Goal: Task Accomplishment & Management: Use online tool/utility

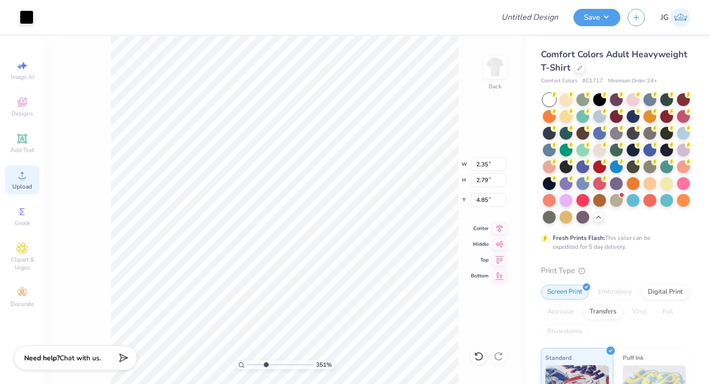
click at [20, 187] on span "Upload" at bounding box center [22, 186] width 20 height 8
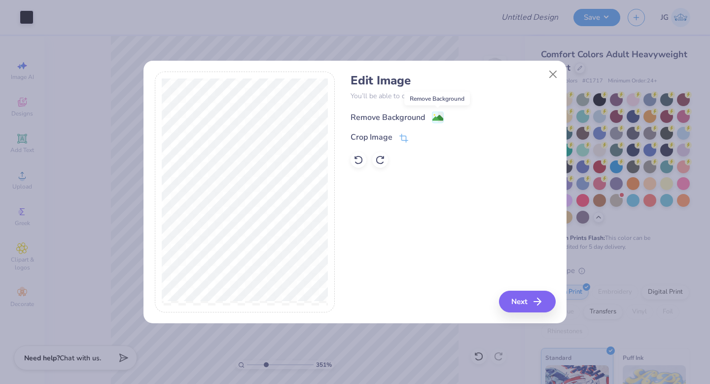
click at [435, 116] on image at bounding box center [437, 117] width 11 height 11
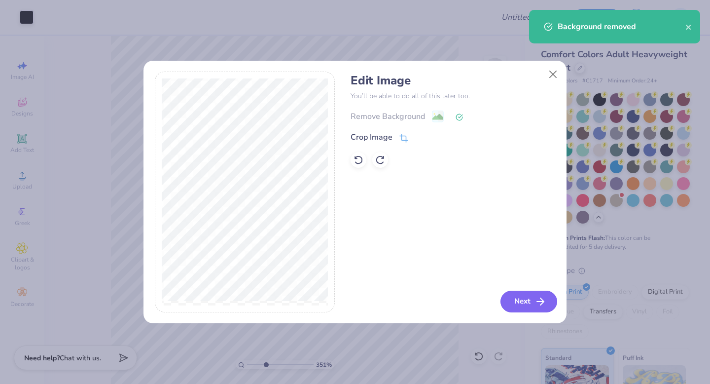
click at [523, 305] on button "Next" at bounding box center [528, 301] width 57 height 22
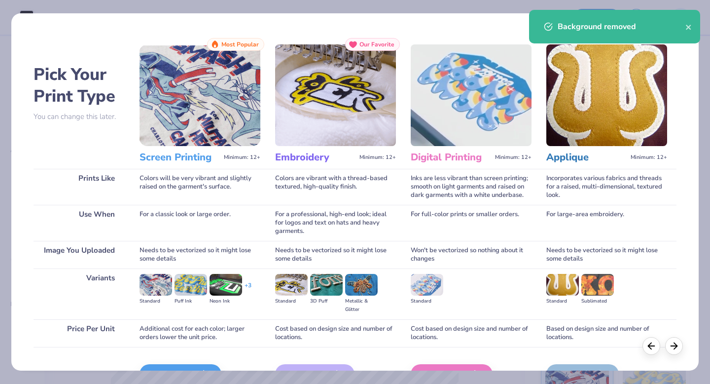
scroll to position [59, 0]
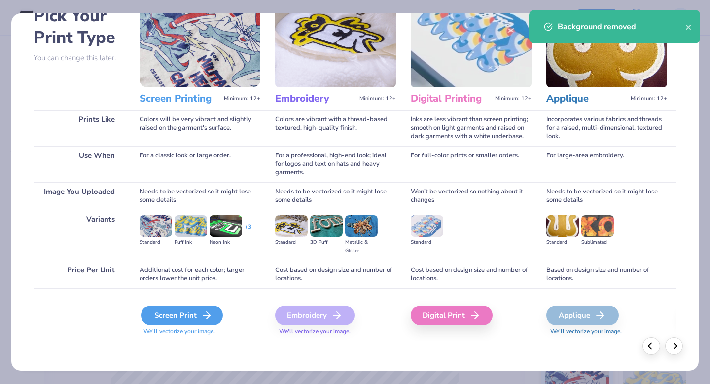
click at [204, 313] on icon at bounding box center [207, 315] width 12 height 12
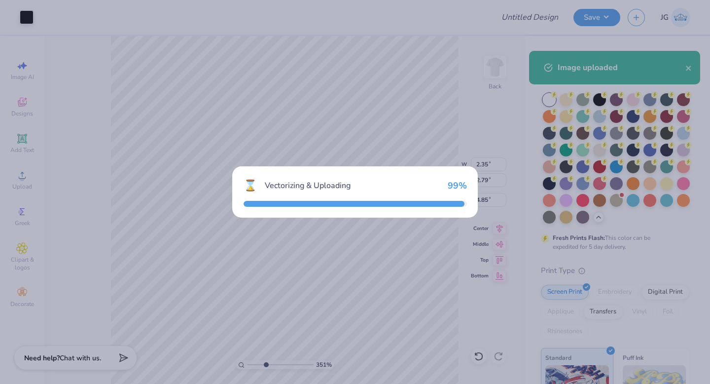
type input "8.57"
type input "4.41"
type input "10.29"
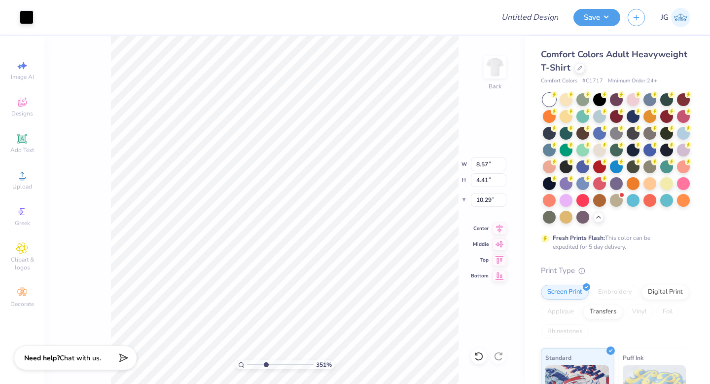
type input "8.57"
type input "4.41"
type input "10.29"
type input "1.12"
type input "0.71"
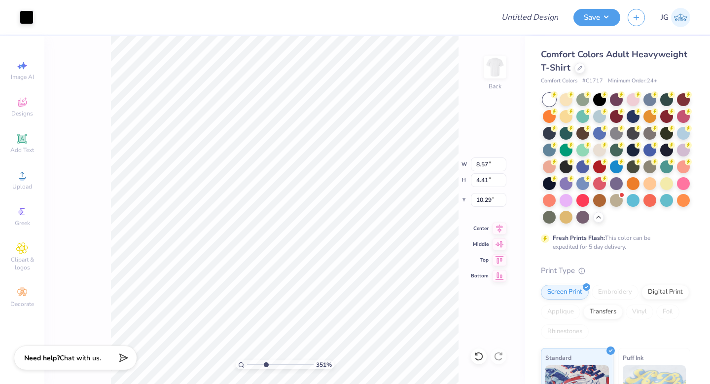
type input "4.78"
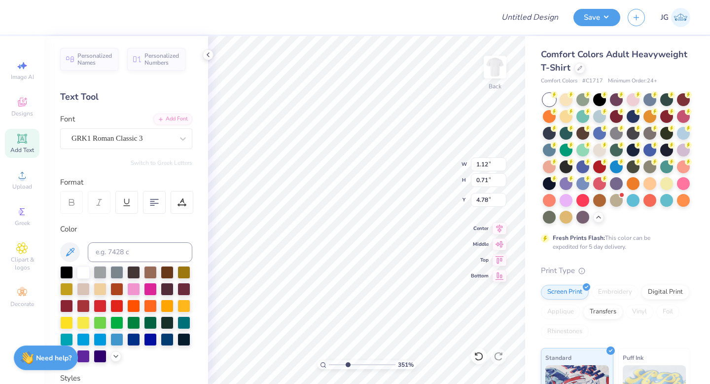
type input "2.35"
type input "2.79"
type input "4.86"
type input "2.72"
drag, startPoint x: 346, startPoint y: 364, endPoint x: 342, endPoint y: 366, distance: 5.1
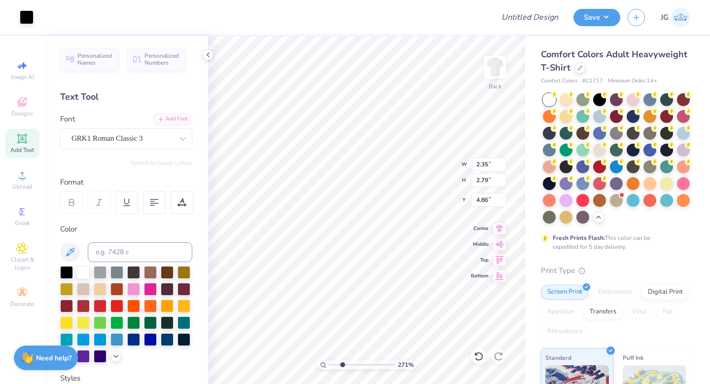
click at [342, 366] on input "range" at bounding box center [362, 364] width 67 height 9
type input "1.12"
type input "0.71"
type input "4.78"
type input "2.27"
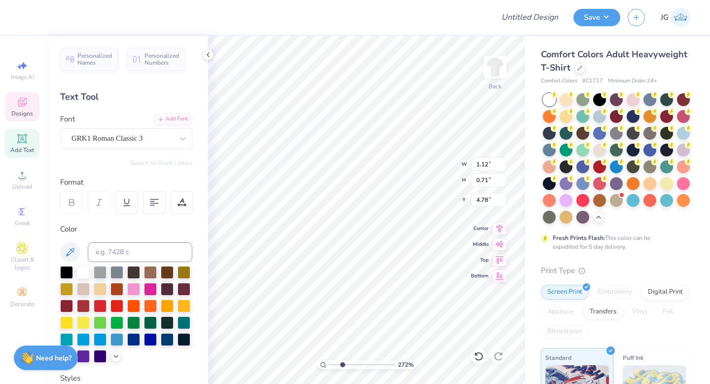
type input "1.28"
type input "4.04"
type input "1.12"
type input "0.71"
type input "4.78"
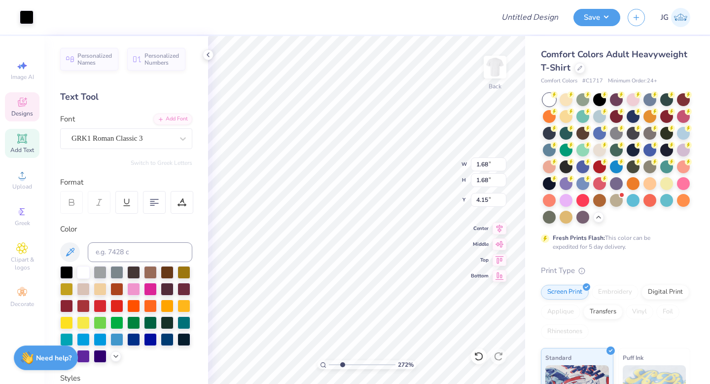
type input "4.15"
type input "1.12"
type input "0.71"
type input "4.78"
drag, startPoint x: 342, startPoint y: 363, endPoint x: 319, endPoint y: 362, distance: 22.7
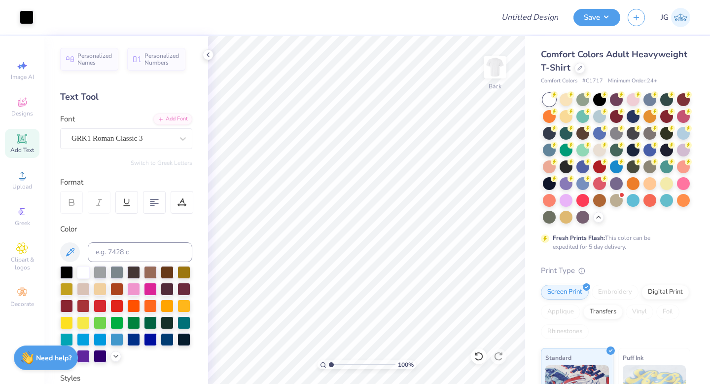
click at [329, 362] on input "range" at bounding box center [362, 364] width 67 height 9
click at [478, 355] on icon at bounding box center [479, 356] width 10 height 10
type input "1.89"
click at [336, 363] on input "range" at bounding box center [362, 364] width 67 height 9
click at [478, 354] on icon at bounding box center [479, 356] width 10 height 10
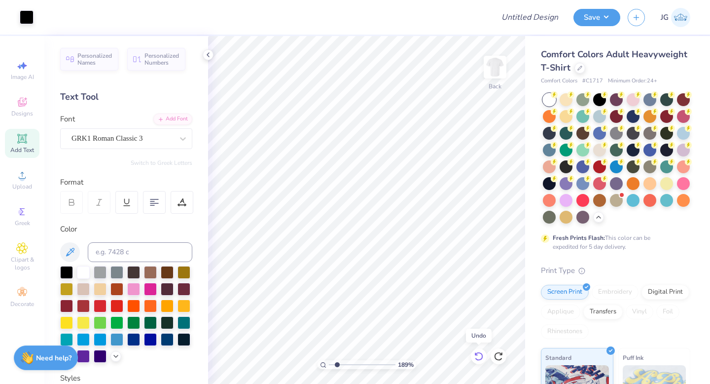
click at [479, 354] on icon at bounding box center [479, 356] width 10 height 10
type input "8.57"
type input "4.41"
type input "10.29"
type input "5.56"
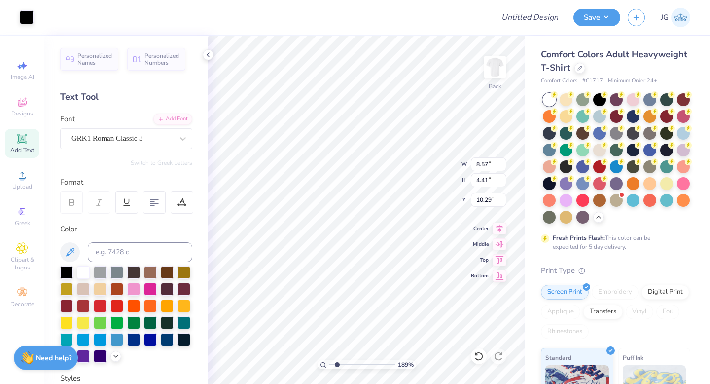
type input "2.86"
type input "4.71"
type input "4.32"
type input "2.23"
type input "5.34"
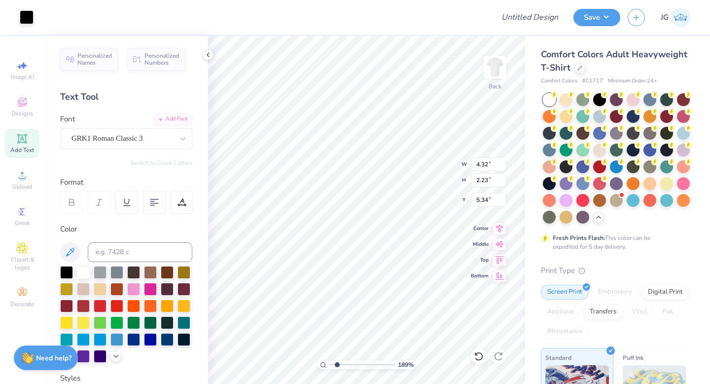
type input "4.00"
type input "2.76"
type input "5.43"
type input "3.31"
type input "2.28"
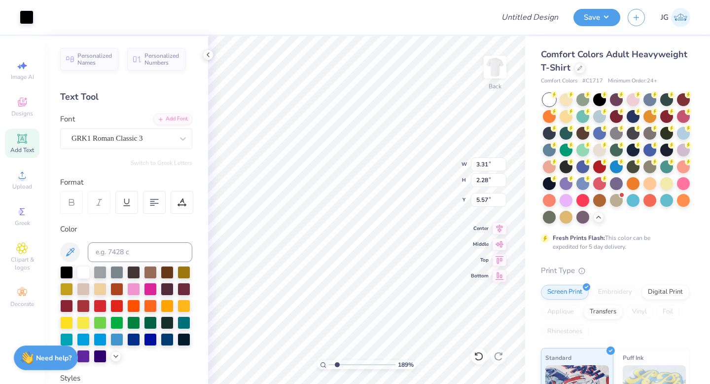
type input "4.78"
type input "3.89"
type input "2.42"
type input "7.36"
type input "2.35"
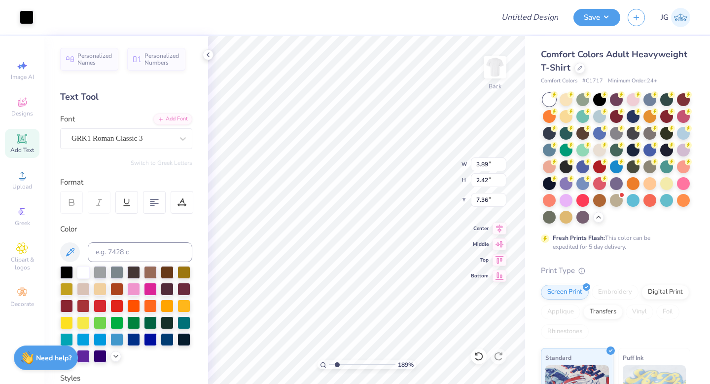
type input "2.79"
type input "4.78"
type input "3.31"
type input "2.28"
type input "2.35"
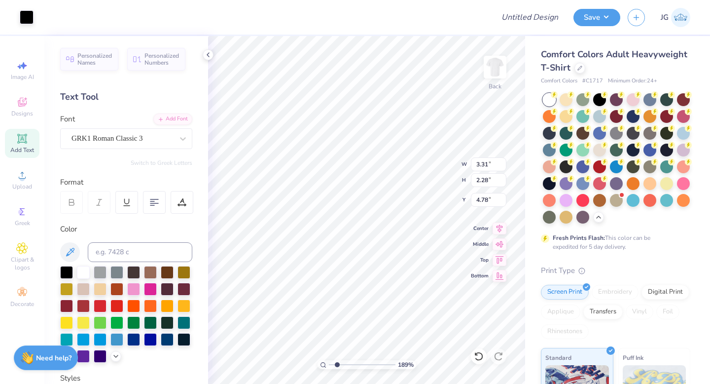
type input "2.79"
type input "5.10"
type input "2.97"
type input "2.43"
type input "5.28"
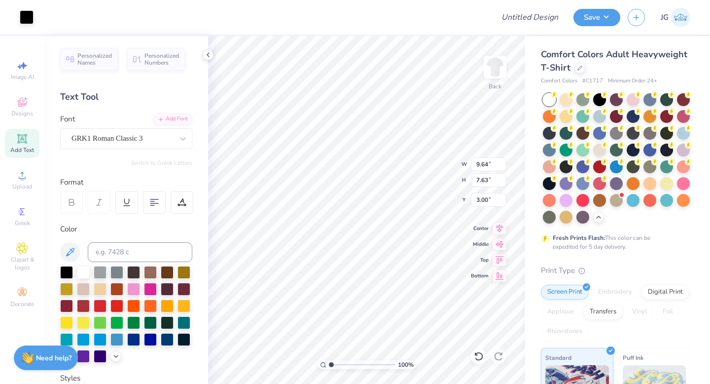
drag, startPoint x: 337, startPoint y: 364, endPoint x: 314, endPoint y: 362, distance: 23.7
type input "1"
click at [329, 362] on input "range" at bounding box center [362, 364] width 67 height 9
type input "9.76"
type input "7.80"
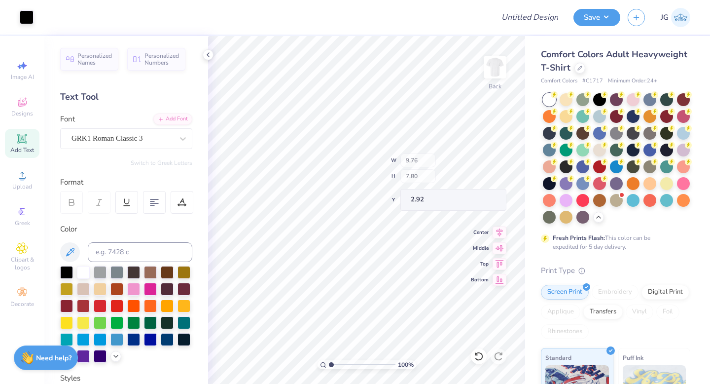
type input "2.92"
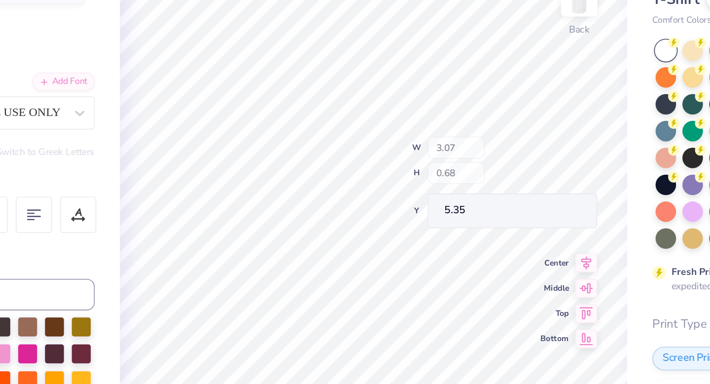
type input "3.07"
type input "0.68"
type input "5.35"
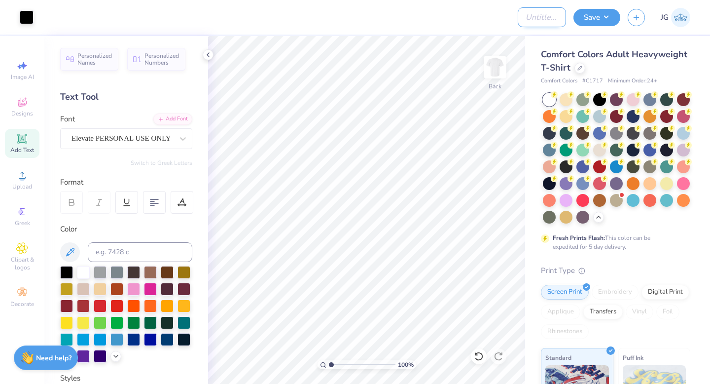
click at [542, 16] on input "Design Title" at bounding box center [542, 17] width 48 height 20
type input "Illusion Postcard Shirt"
click at [588, 15] on button "Save" at bounding box center [596, 15] width 47 height 17
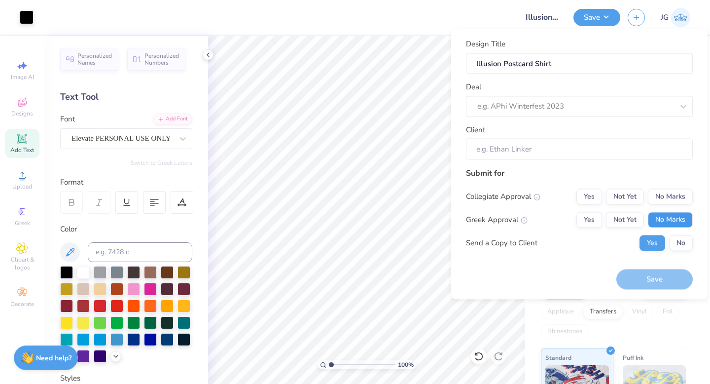
click at [671, 222] on button "No Marks" at bounding box center [670, 219] width 45 height 16
click at [671, 195] on button "No Marks" at bounding box center [670, 196] width 45 height 16
click at [676, 248] on button "No" at bounding box center [681, 243] width 24 height 16
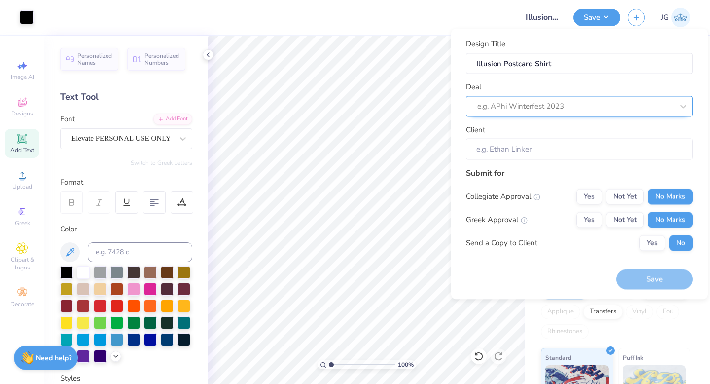
click at [610, 99] on div "e.g. APhi Winterfest 2023" at bounding box center [575, 106] width 198 height 15
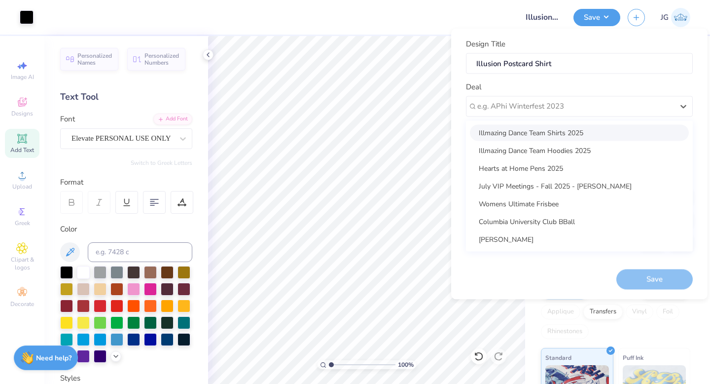
click at [598, 132] on div "Illmazing Dance Team Shirts 2025" at bounding box center [579, 132] width 219 height 16
type input "Siara Zeigler"
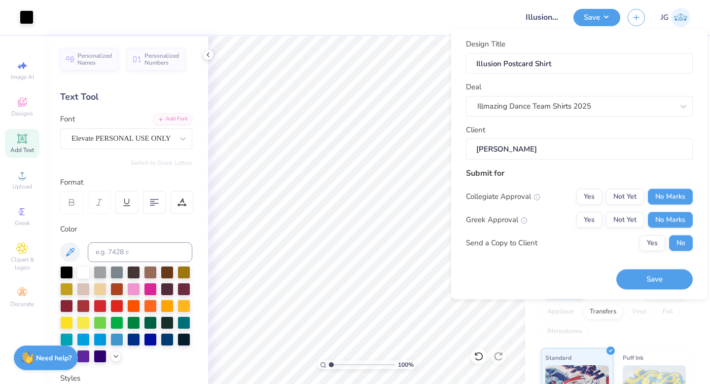
click at [585, 152] on input "Siara Zeigler" at bounding box center [579, 149] width 227 height 21
click at [640, 281] on button "Save" at bounding box center [654, 279] width 76 height 20
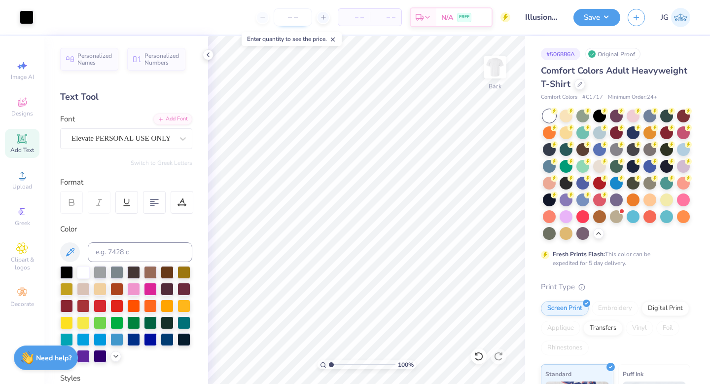
click at [295, 14] on input "number" at bounding box center [293, 17] width 38 height 18
type input "50"
type input "8.52"
type input "6.81"
type input "2.91"
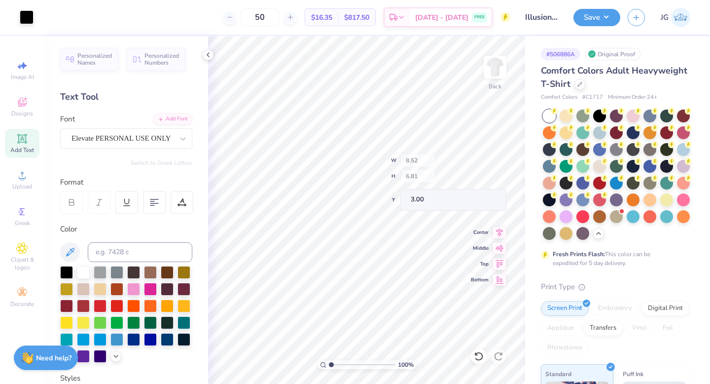
type input "3.00"
click at [637, 13] on icon "button" at bounding box center [636, 16] width 8 height 8
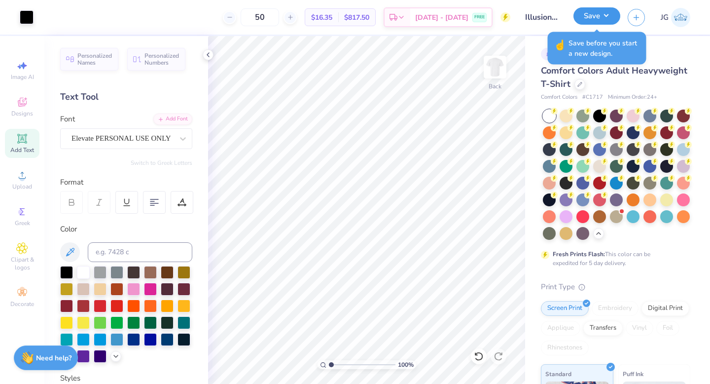
click at [593, 15] on button "Save" at bounding box center [596, 15] width 47 height 17
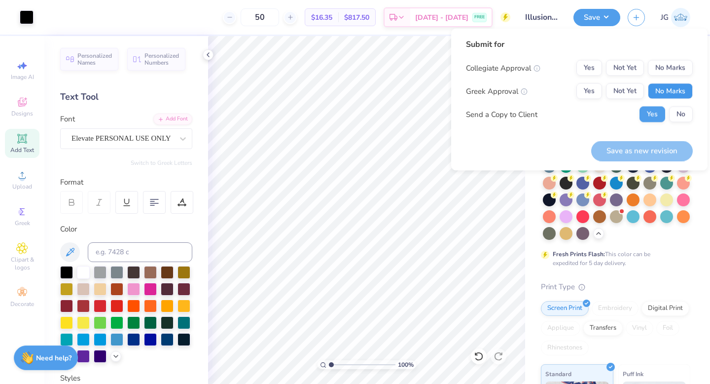
click at [669, 90] on button "No Marks" at bounding box center [670, 91] width 45 height 16
click at [670, 70] on button "No Marks" at bounding box center [670, 68] width 45 height 16
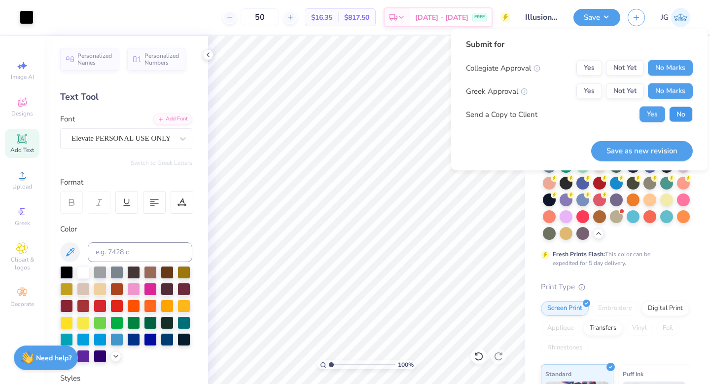
click at [676, 118] on button "No" at bounding box center [681, 114] width 24 height 16
click at [648, 148] on button "Save as new revision" at bounding box center [642, 151] width 102 height 20
click at [640, 18] on button "button" at bounding box center [636, 17] width 17 height 17
click at [638, 18] on icon "button" at bounding box center [636, 17] width 8 height 8
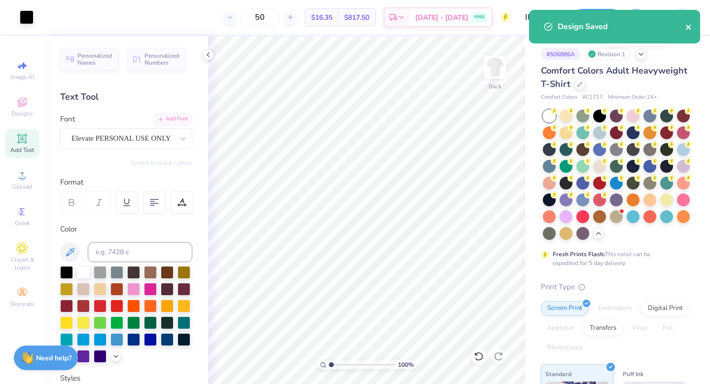
click at [690, 27] on icon "close" at bounding box center [688, 27] width 7 height 8
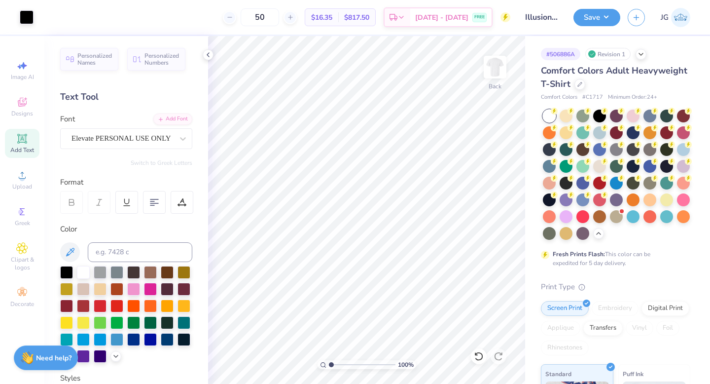
click at [680, 18] on img at bounding box center [680, 17] width 19 height 19
click at [635, 20] on button "button" at bounding box center [636, 15] width 17 height 17
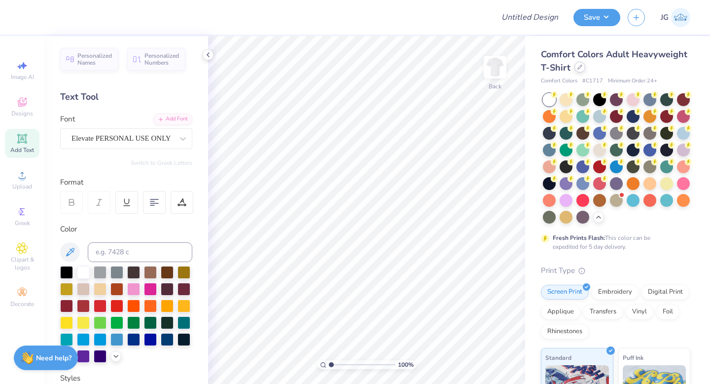
click at [580, 71] on div at bounding box center [579, 67] width 11 height 11
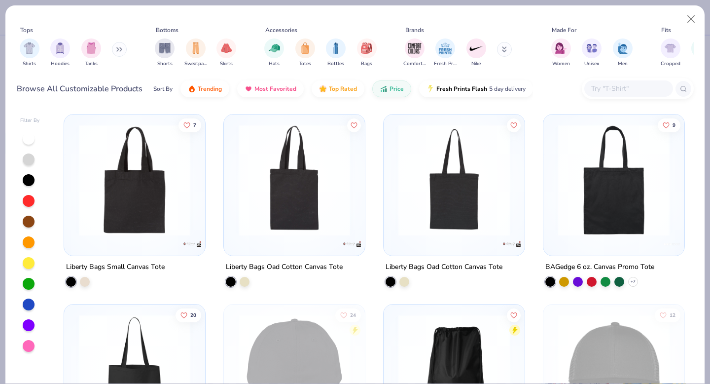
click at [119, 55] on button at bounding box center [119, 49] width 15 height 15
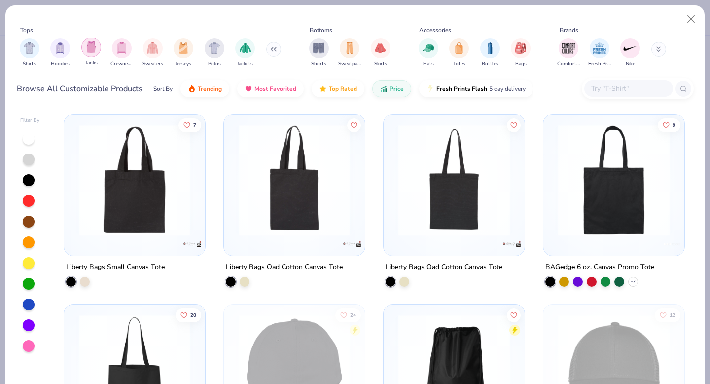
click at [95, 54] on div "filter for Tanks" at bounding box center [91, 47] width 20 height 20
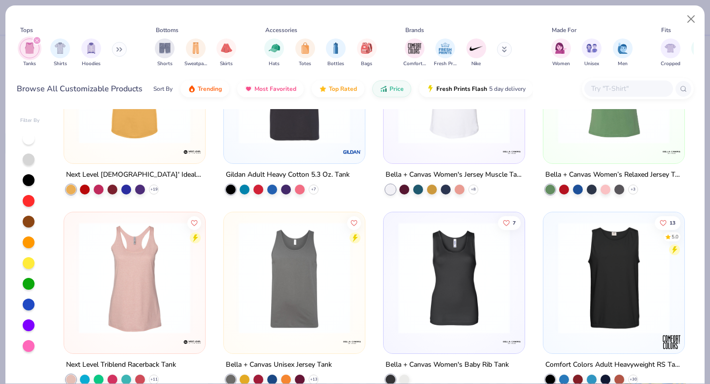
scroll to position [128, 0]
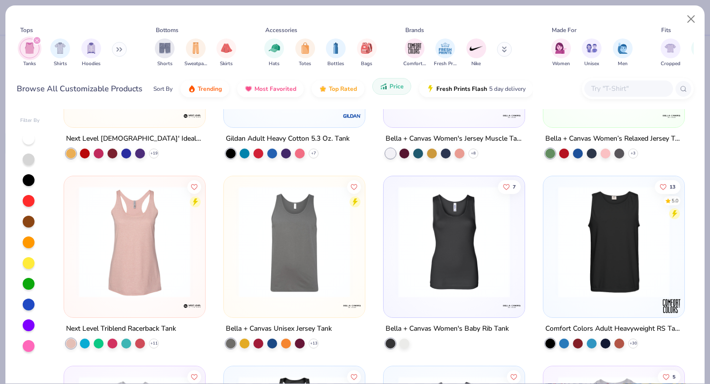
click at [390, 87] on span "Price" at bounding box center [396, 86] width 14 height 8
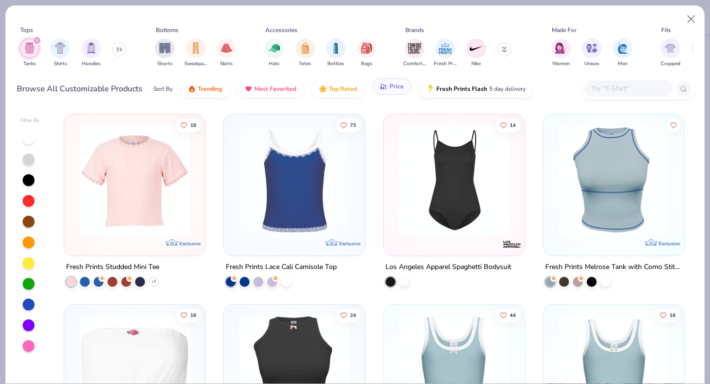
click at [389, 86] on span "Price" at bounding box center [396, 86] width 14 height 8
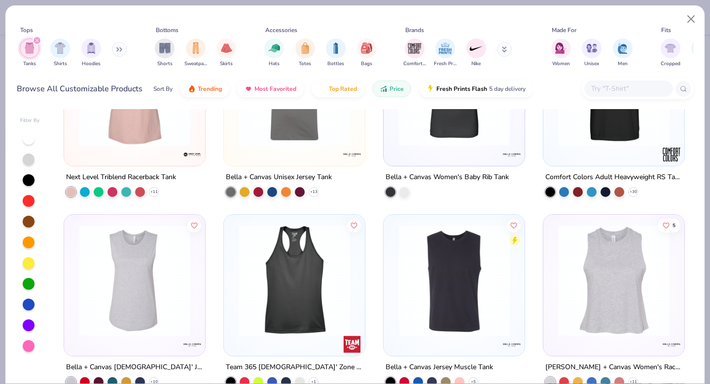
scroll to position [396, 0]
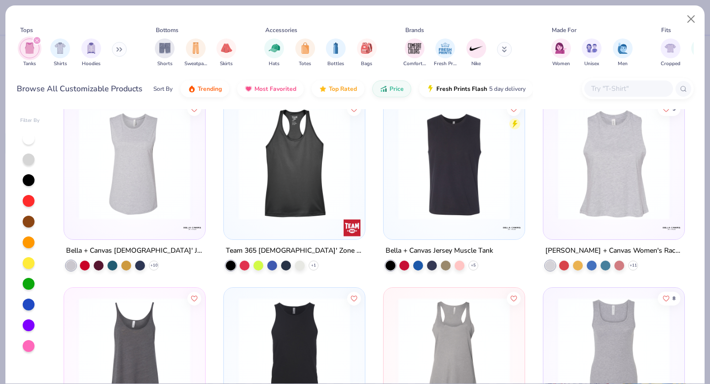
click at [115, 47] on button at bounding box center [119, 49] width 15 height 15
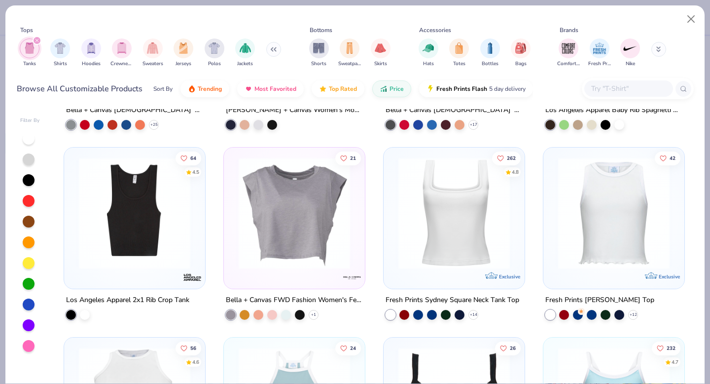
scroll to position [917, 0]
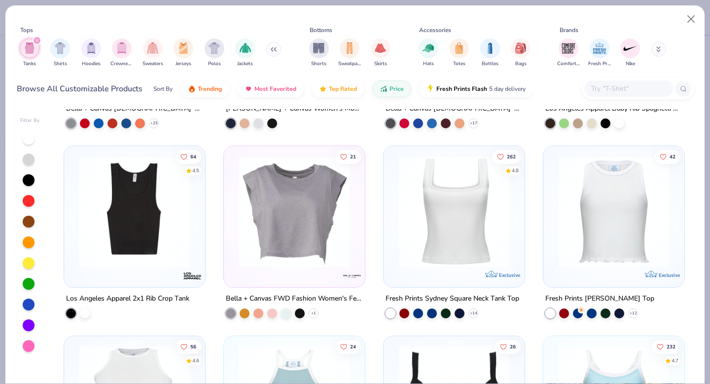
click at [400, 226] on img at bounding box center [453, 211] width 121 height 111
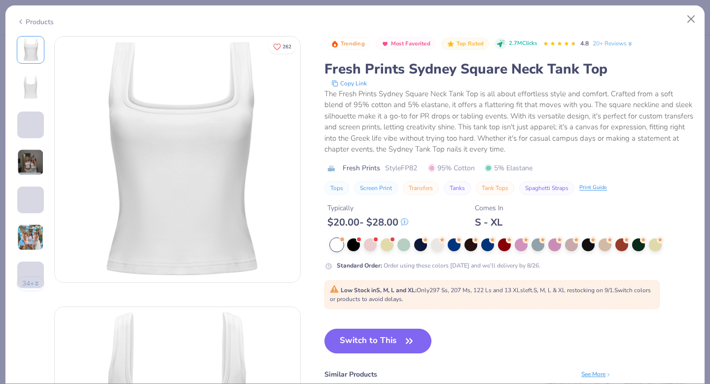
click at [31, 167] on img at bounding box center [30, 162] width 27 height 27
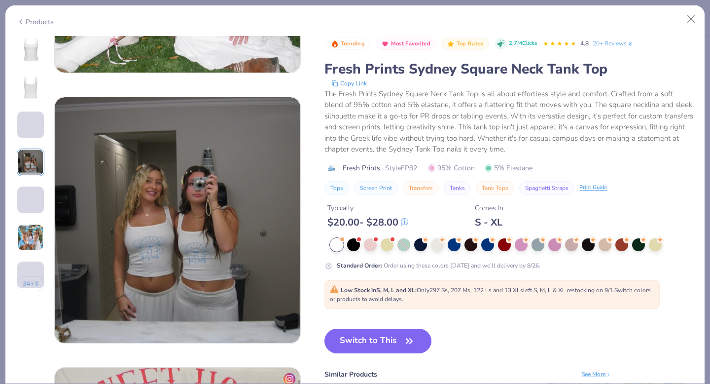
scroll to position [810, 0]
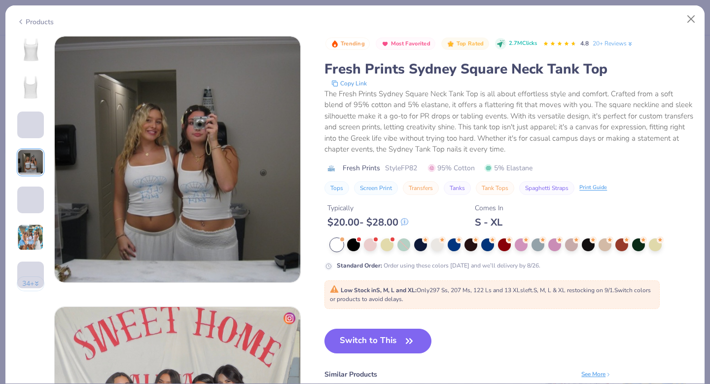
click at [29, 226] on img at bounding box center [30, 237] width 27 height 27
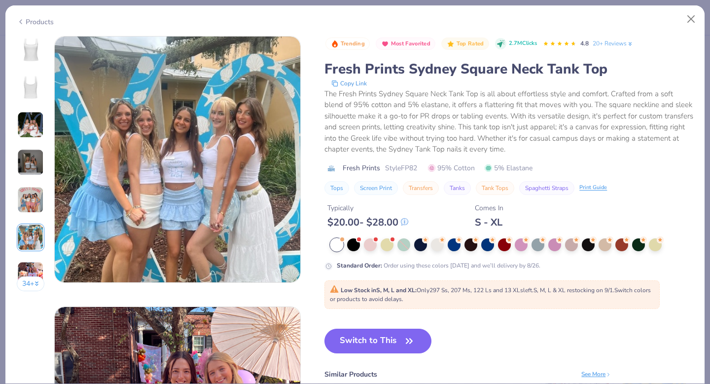
click at [33, 266] on img at bounding box center [30, 274] width 27 height 27
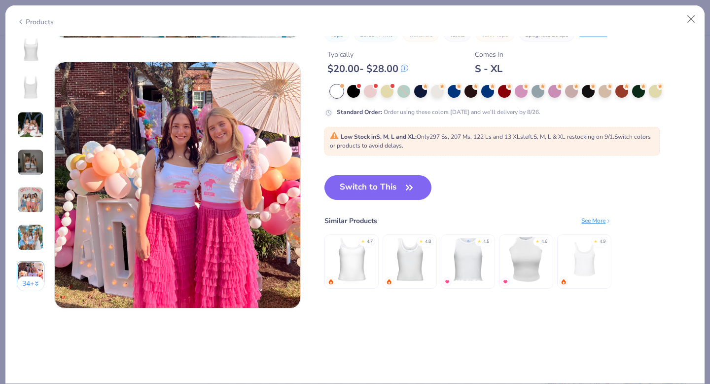
scroll to position [1621, 0]
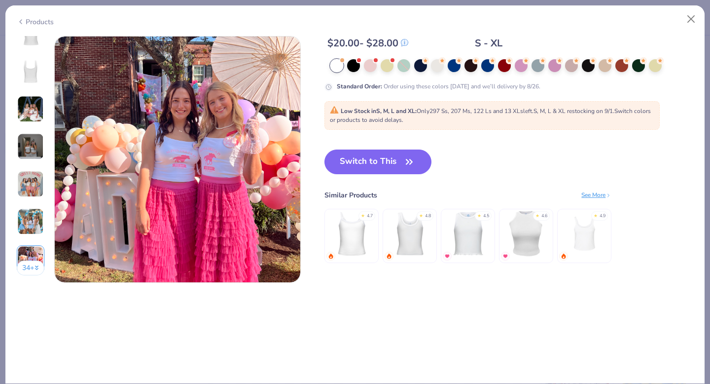
click at [31, 105] on img at bounding box center [30, 109] width 27 height 27
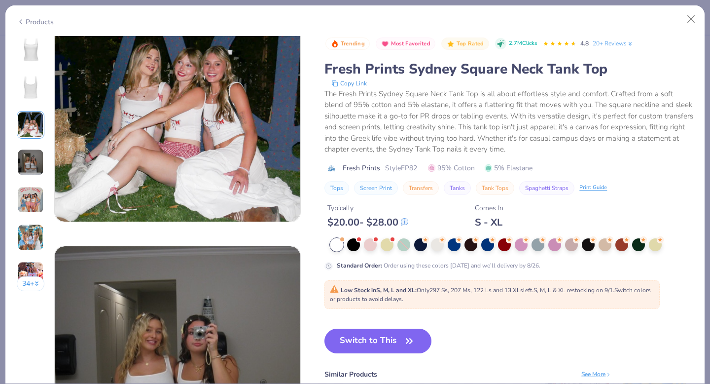
scroll to position [540, 0]
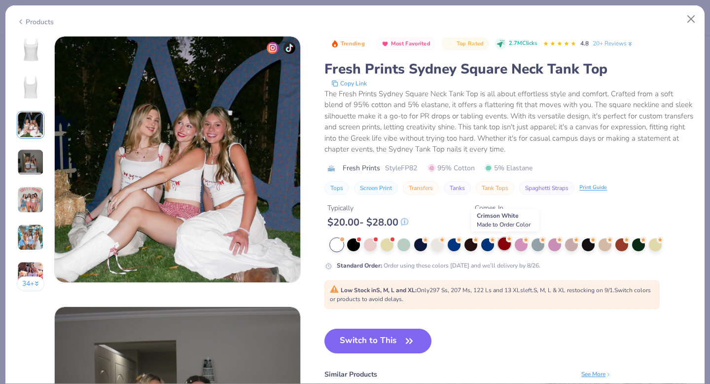
click at [503, 242] on div at bounding box center [504, 243] width 13 height 13
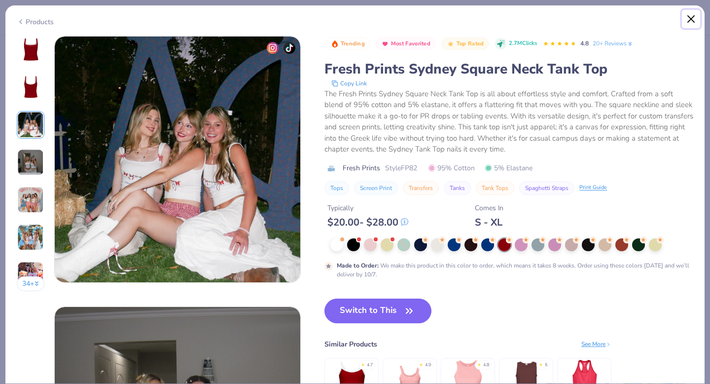
click at [694, 19] on button "Close" at bounding box center [691, 19] width 19 height 19
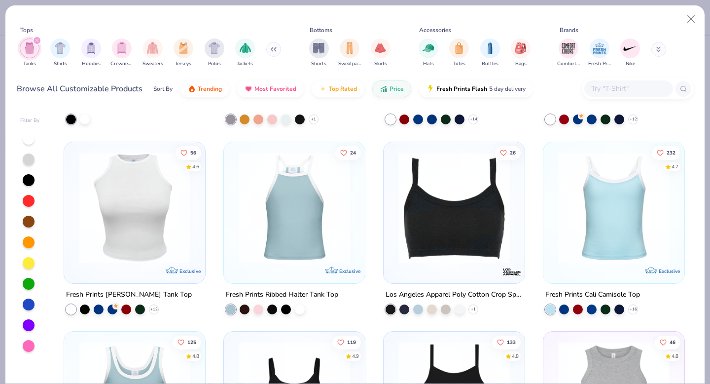
scroll to position [1110, 0]
click at [317, 229] on img at bounding box center [294, 207] width 121 height 111
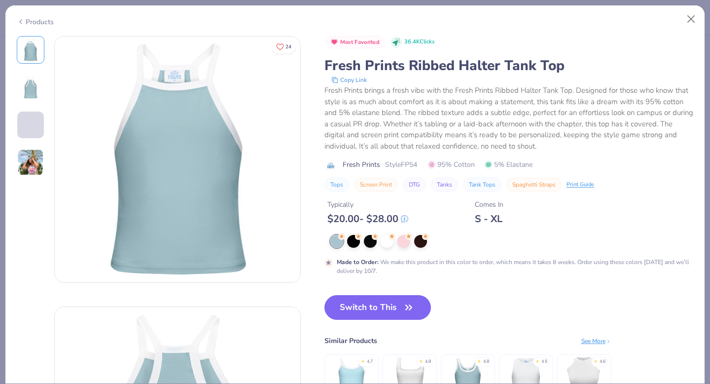
click at [28, 163] on img at bounding box center [30, 162] width 27 height 27
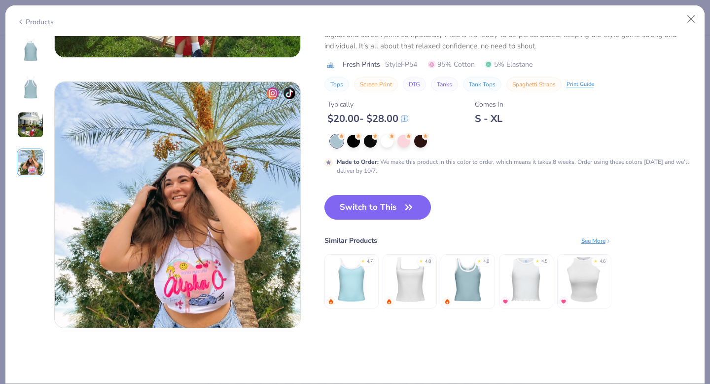
scroll to position [810, 0]
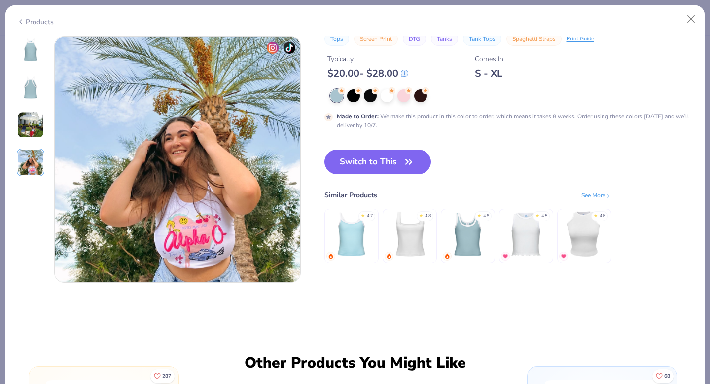
click at [28, 142] on div at bounding box center [31, 106] width 28 height 140
click at [31, 125] on img at bounding box center [30, 124] width 27 height 27
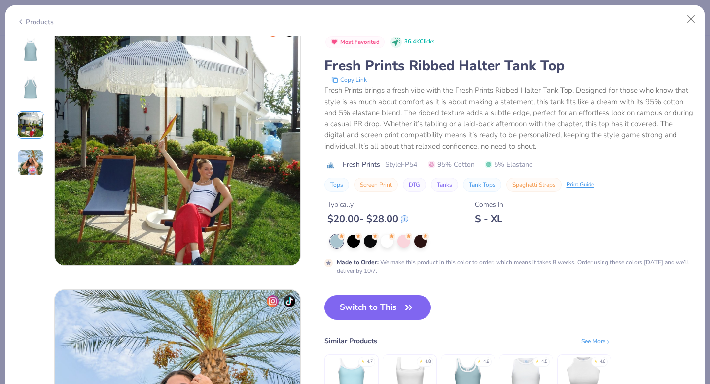
scroll to position [388, 0]
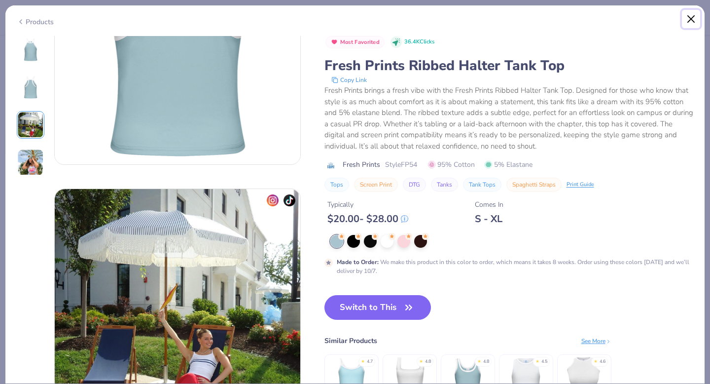
click at [688, 18] on button "Close" at bounding box center [691, 19] width 19 height 19
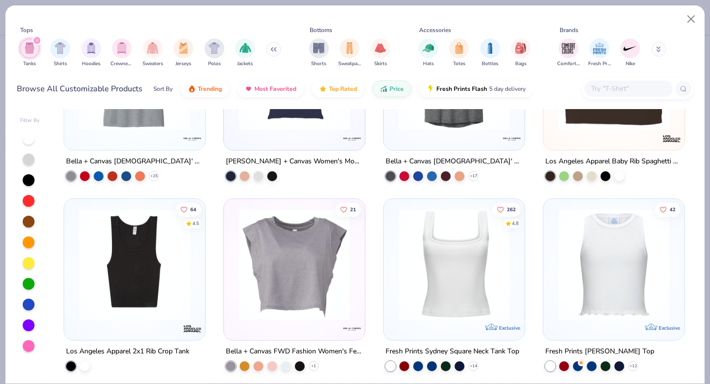
scroll to position [873, 0]
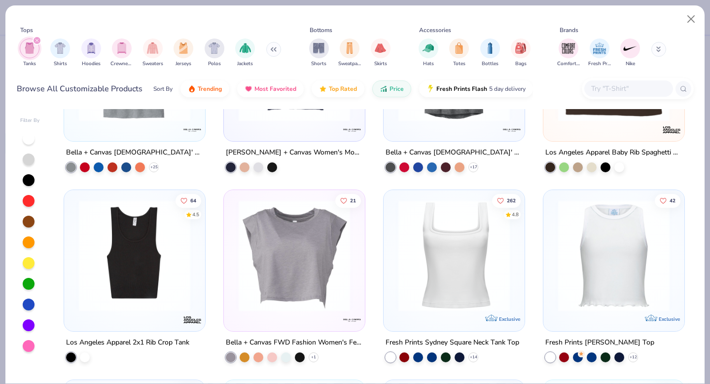
click at [481, 261] on img at bounding box center [453, 255] width 121 height 111
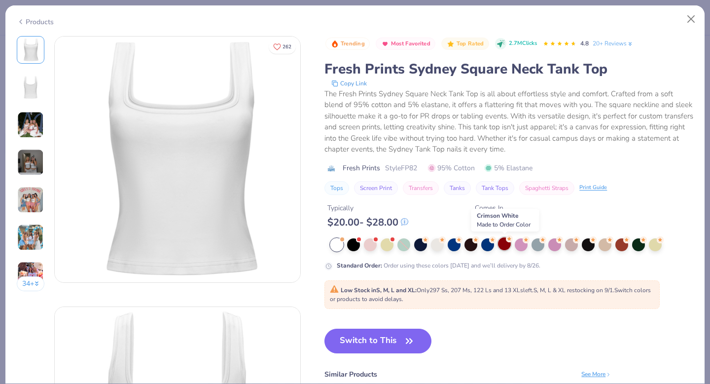
click at [506, 246] on div at bounding box center [504, 243] width 13 height 13
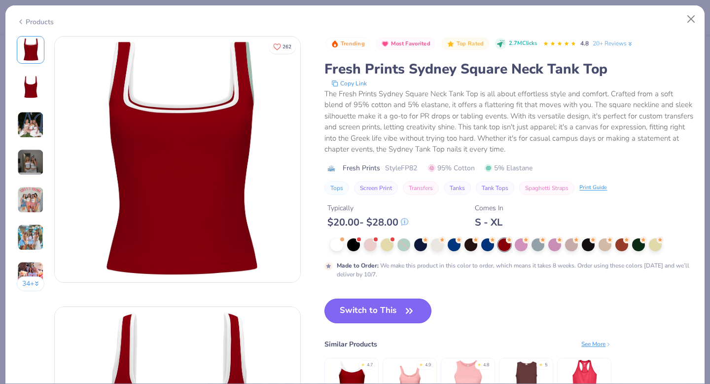
click at [397, 311] on button "Switch to This" at bounding box center [377, 310] width 107 height 25
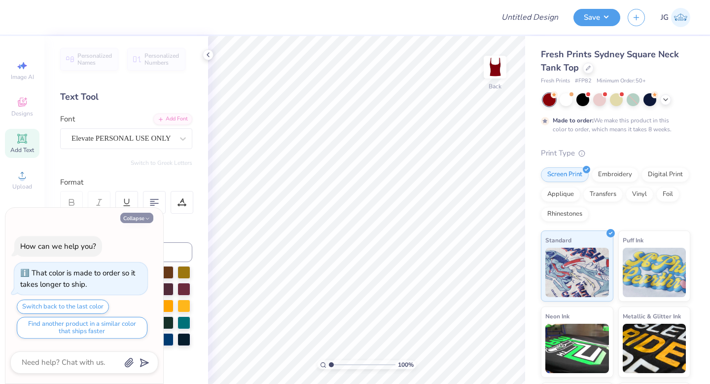
click at [137, 220] on button "Collapse" at bounding box center [136, 217] width 33 height 10
type textarea "x"
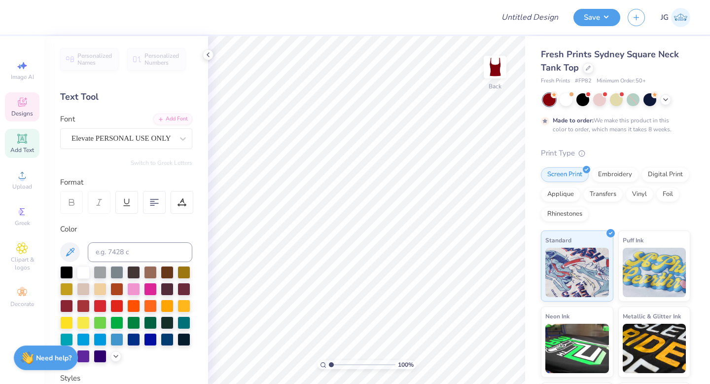
click at [25, 106] on icon at bounding box center [22, 102] width 12 height 12
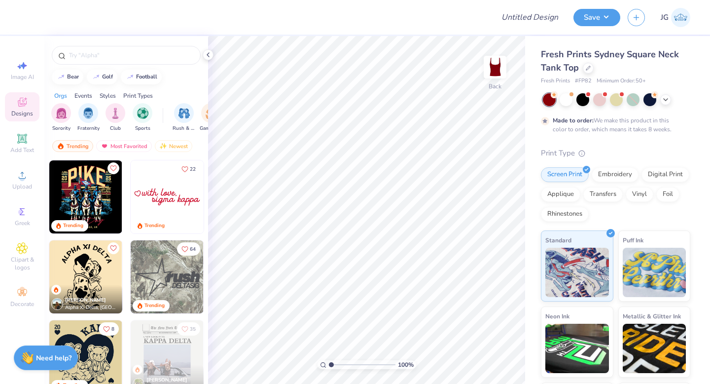
scroll to position [1592, 0]
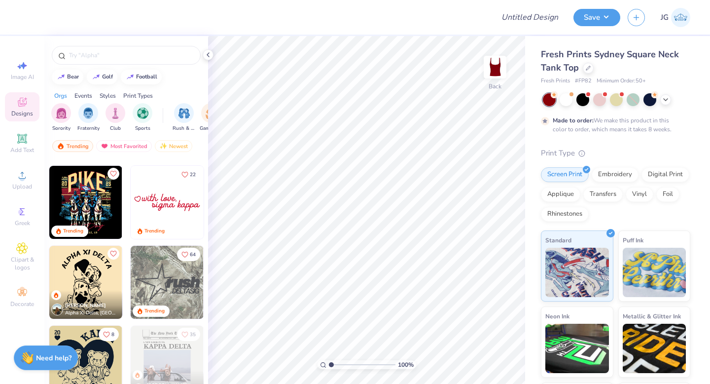
click at [168, 278] on img at bounding box center [167, 282] width 73 height 73
click at [31, 17] on div at bounding box center [27, 16] width 14 height 14
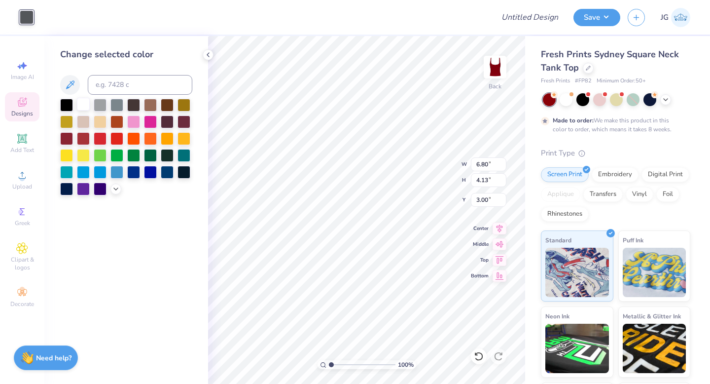
click at [84, 106] on div at bounding box center [83, 104] width 13 height 13
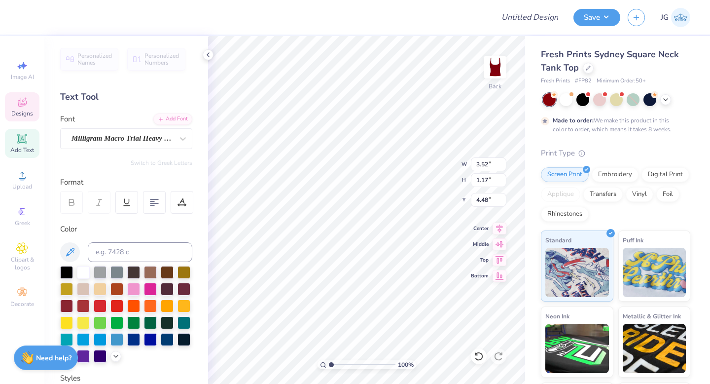
type textarea "ILLMAZING"
type input "5.04"
type input "0.74"
type input "4.84"
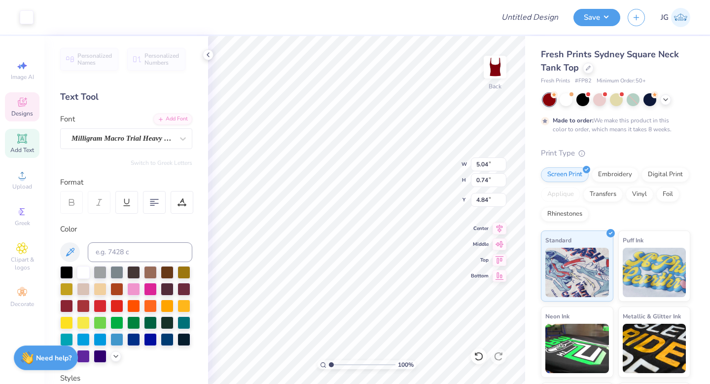
type input "3.97"
type input "4.13"
type input "3.00"
type input "0.50"
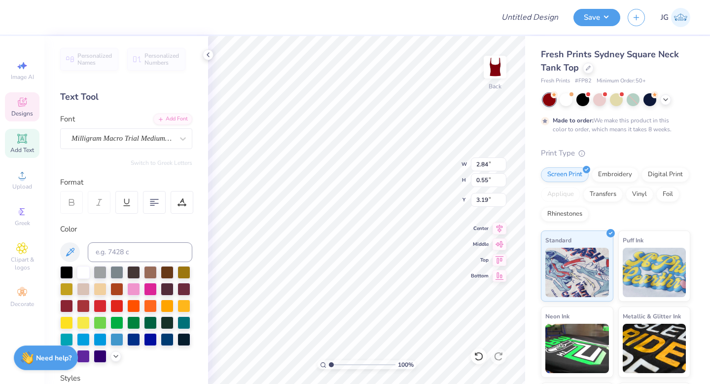
type textarea "P"
type textarea "PALM SPRINGS, CA"
type input "3.29"
type input "0.38"
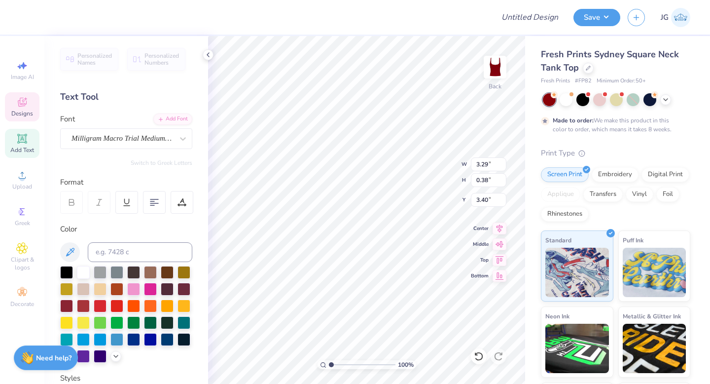
type input "3.40"
type input "3.25"
drag, startPoint x: 332, startPoint y: 365, endPoint x: 346, endPoint y: 358, distance: 15.9
type input "3.33"
click at [346, 360] on input "range" at bounding box center [362, 364] width 67 height 9
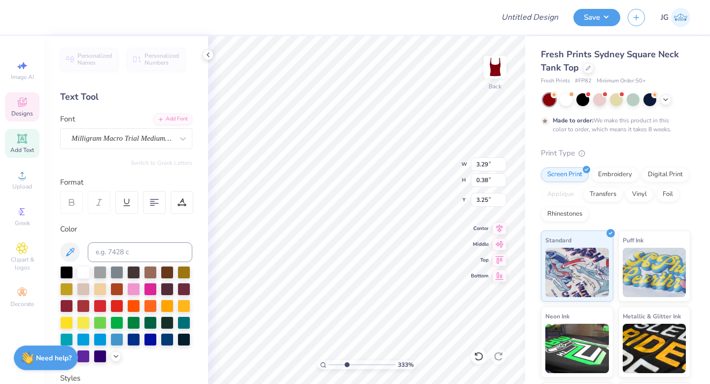
type input "3.13"
type input "2.19"
type input "3.97"
type input "4.13"
type input "0.50"
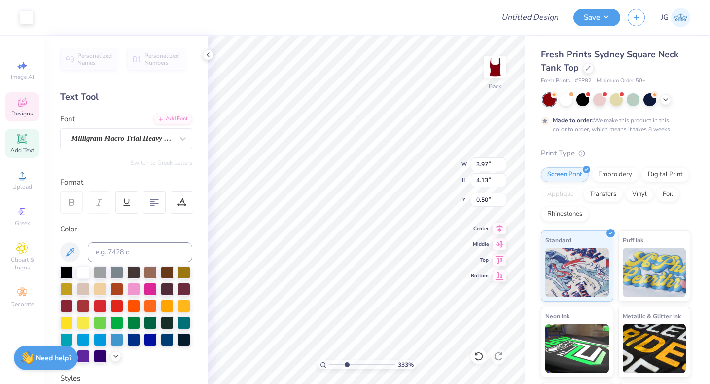
type input "5.04"
type input "0.74"
type input "2.19"
drag, startPoint x: 346, startPoint y: 363, endPoint x: 348, endPoint y: 356, distance: 7.1
type input "3.53"
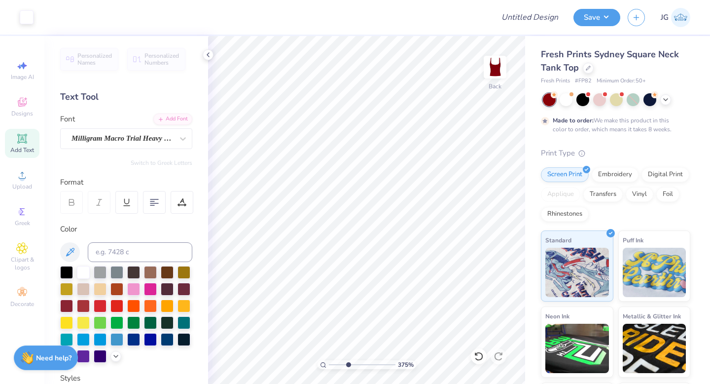
click at [348, 360] on input "range" at bounding box center [362, 364] width 67 height 9
type input "4.78"
type input "0.70"
type input "2.23"
drag, startPoint x: 348, startPoint y: 366, endPoint x: 304, endPoint y: 366, distance: 43.4
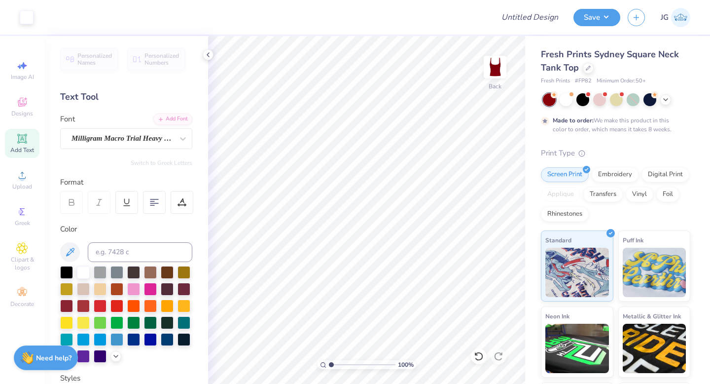
type input "1"
click at [329, 366] on input "range" at bounding box center [362, 364] width 67 height 9
type input "3.54"
type input "3.68"
type input "0.94"
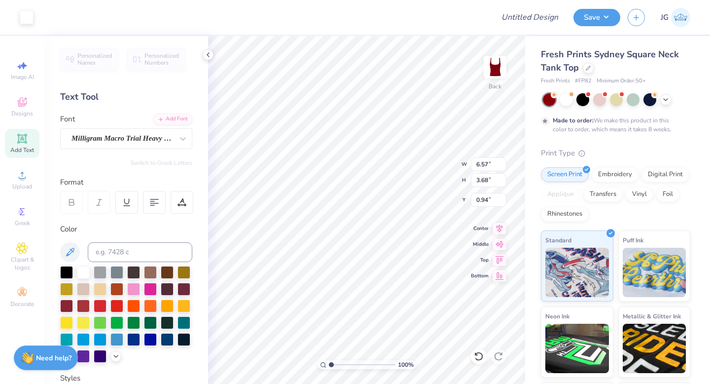
type input "0.50"
type input "7.02"
type input "3.94"
type input "1.89"
type input "2.17"
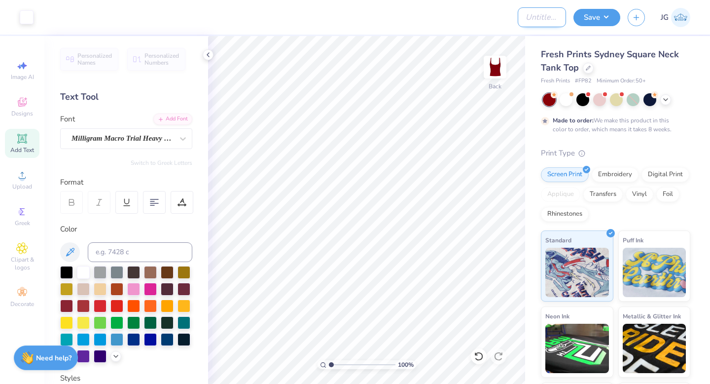
click at [534, 11] on input "Design Title" at bounding box center [542, 17] width 48 height 20
type input "ILLMAZING TANKS"
click at [604, 16] on button "Save" at bounding box center [596, 15] width 47 height 17
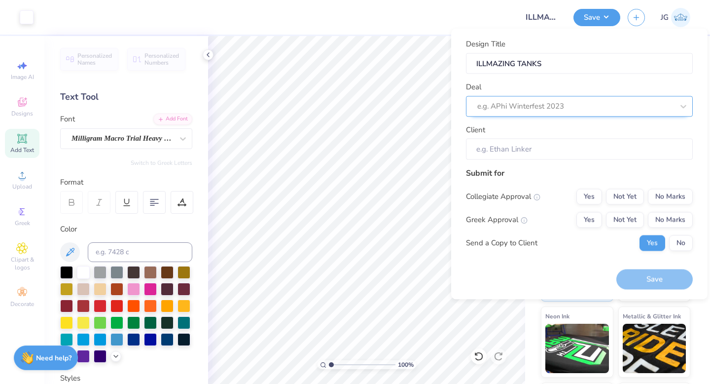
click at [567, 105] on div at bounding box center [575, 106] width 196 height 13
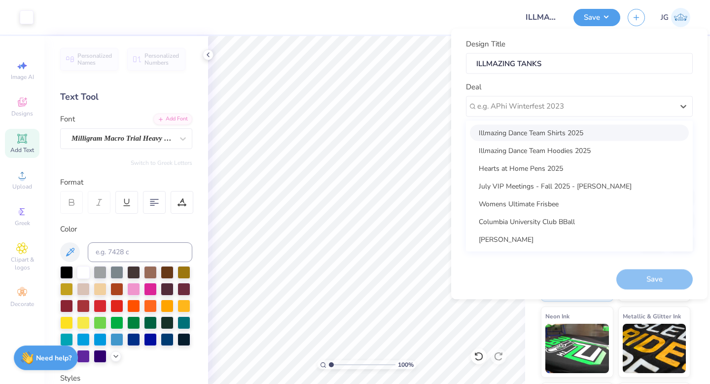
click at [598, 136] on div "Illmazing Dance Team Shirts 2025" at bounding box center [579, 132] width 219 height 16
type input "Siara Zeigler"
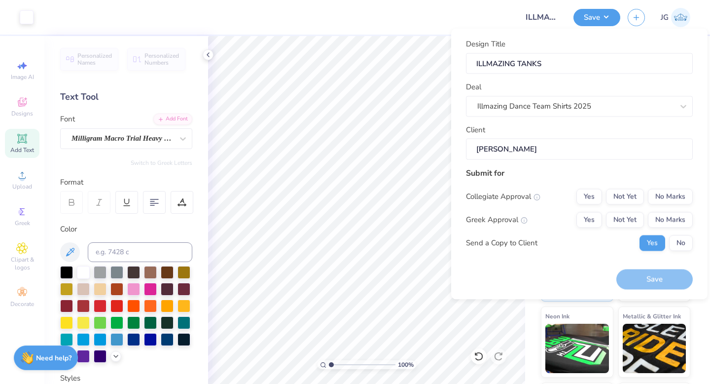
click at [571, 154] on input "Siara Zeigler" at bounding box center [579, 149] width 227 height 21
click at [685, 242] on button "No" at bounding box center [681, 243] width 24 height 16
click at [681, 218] on button "No Marks" at bounding box center [670, 219] width 45 height 16
drag, startPoint x: 681, startPoint y: 206, endPoint x: 681, endPoint y: 199, distance: 6.9
click at [681, 199] on button "No Marks" at bounding box center [670, 196] width 45 height 16
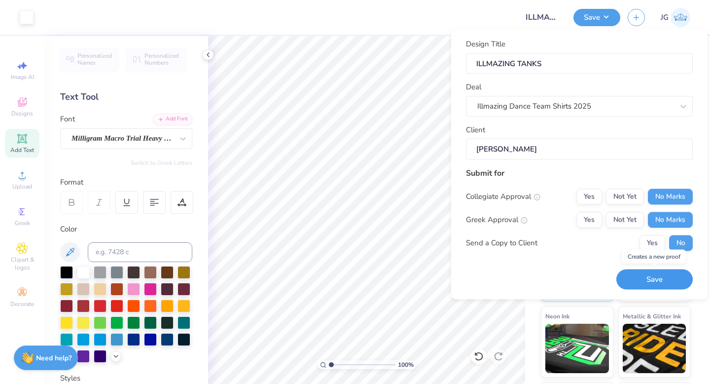
click at [647, 274] on button "Save" at bounding box center [654, 279] width 76 height 20
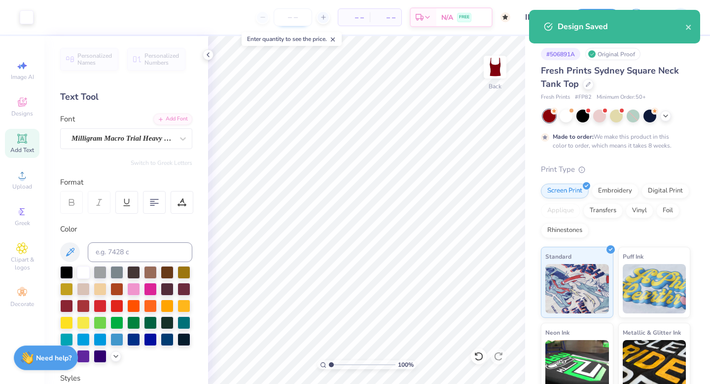
click at [302, 14] on input "number" at bounding box center [293, 17] width 38 height 18
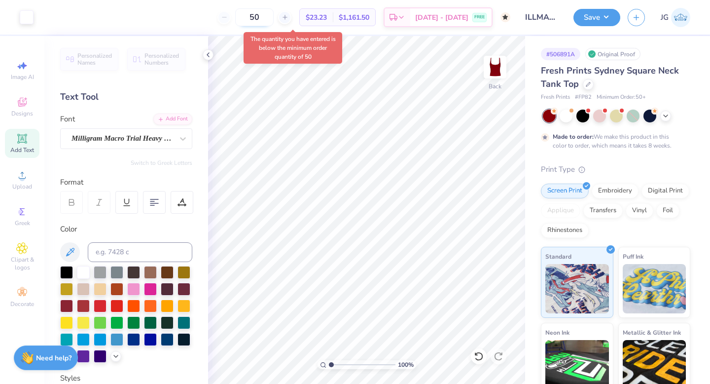
click at [274, 18] on input "50" at bounding box center [254, 17] width 38 height 18
type input "5"
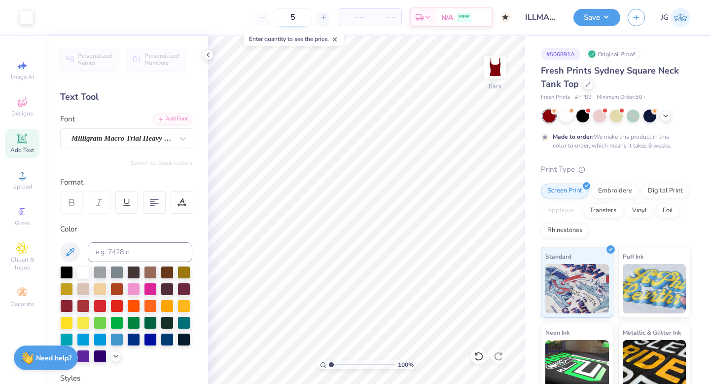
type input "50"
click at [632, 19] on icon "button" at bounding box center [636, 16] width 8 height 8
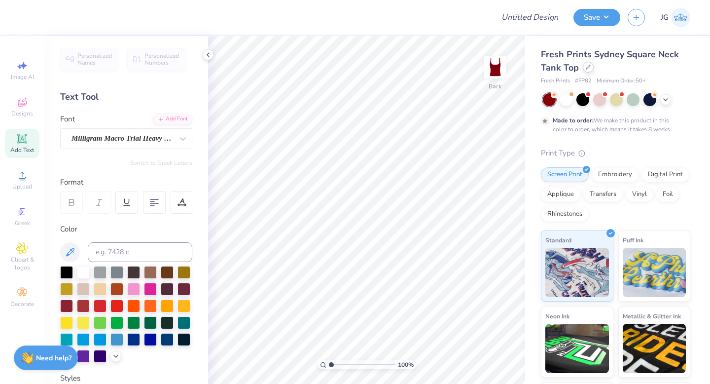
click at [591, 70] on div at bounding box center [588, 67] width 11 height 11
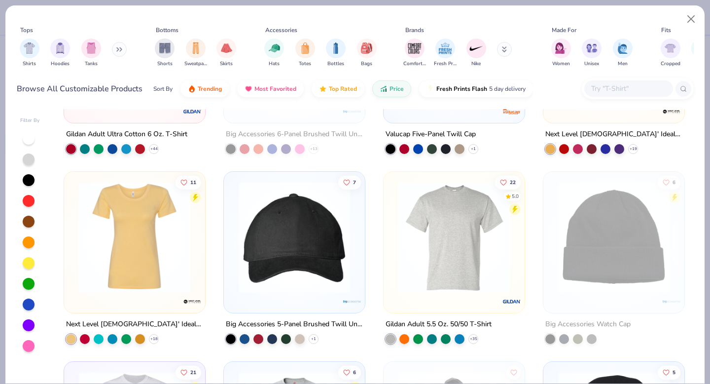
scroll to position [892, 0]
click at [196, 49] on img "filter for Sweatpants" at bounding box center [195, 46] width 11 height 11
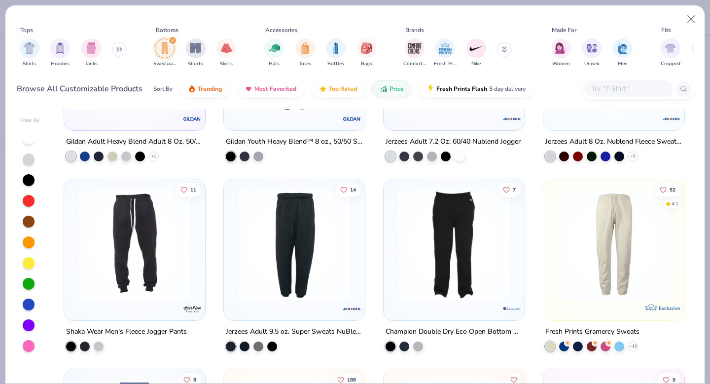
scroll to position [127, 0]
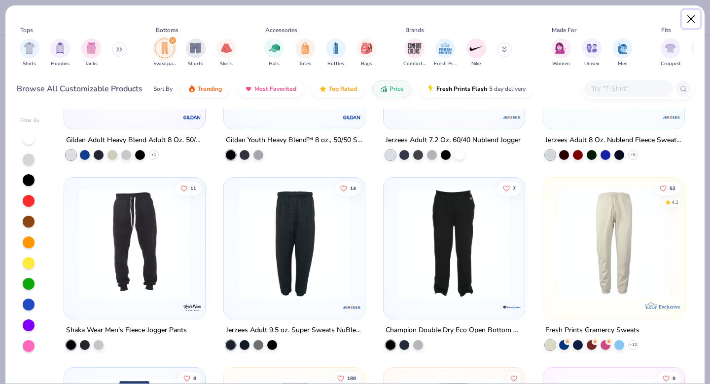
click at [688, 21] on button "Close" at bounding box center [691, 19] width 19 height 19
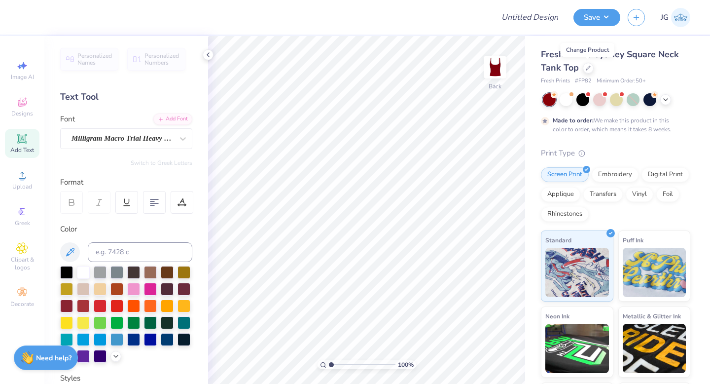
click at [685, 17] on img at bounding box center [680, 17] width 19 height 19
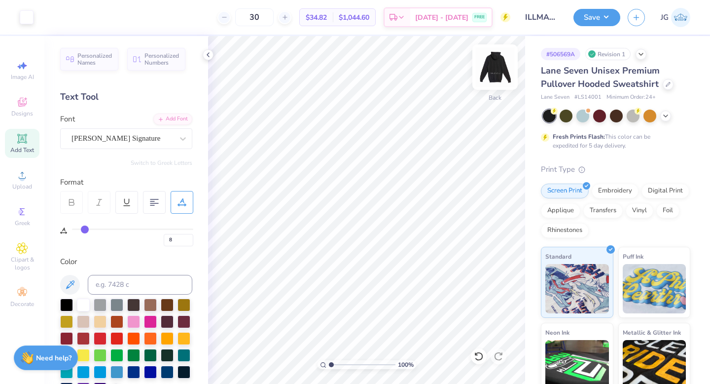
click at [495, 68] on img at bounding box center [494, 66] width 39 height 39
click at [498, 74] on img at bounding box center [494, 66] width 39 height 39
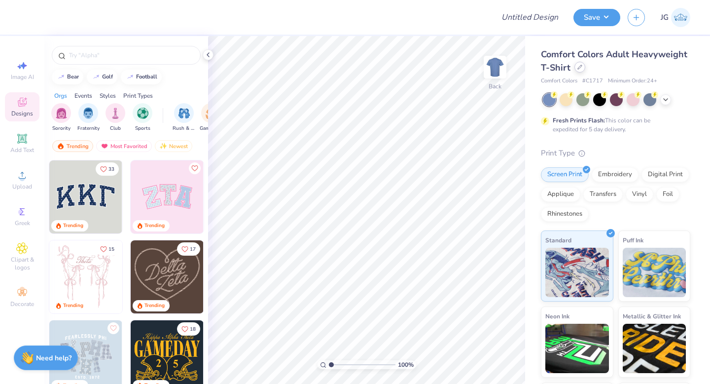
click at [576, 66] on div at bounding box center [579, 67] width 11 height 11
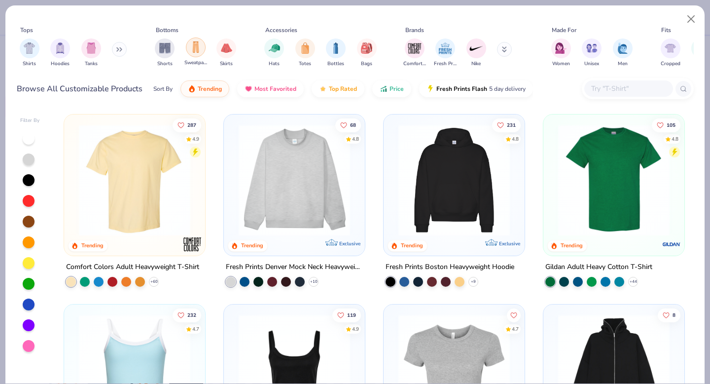
click at [194, 51] on img "filter for Sweatpants" at bounding box center [195, 46] width 11 height 11
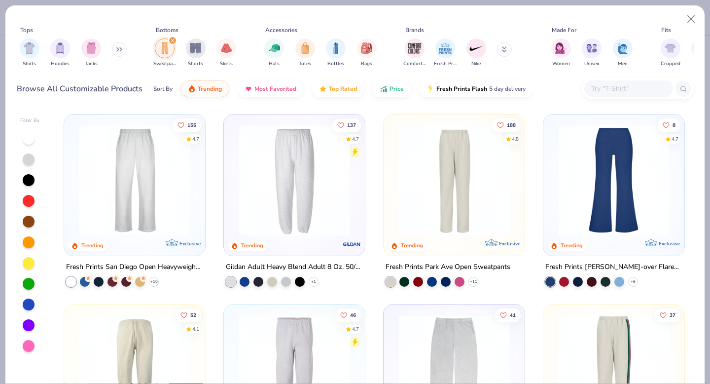
click at [173, 37] on div "filter for Sweatpants" at bounding box center [172, 40] width 9 height 9
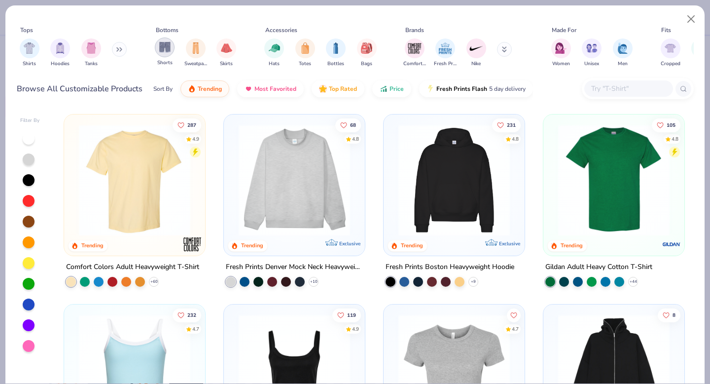
click at [161, 55] on div "filter for Shorts" at bounding box center [165, 47] width 20 height 20
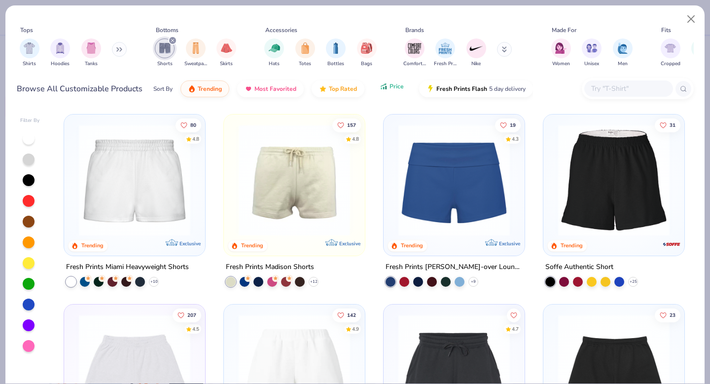
click at [394, 92] on button "Price" at bounding box center [391, 86] width 39 height 17
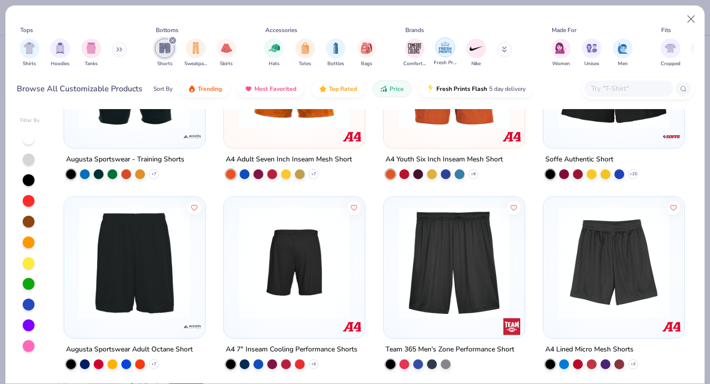
scroll to position [99, 0]
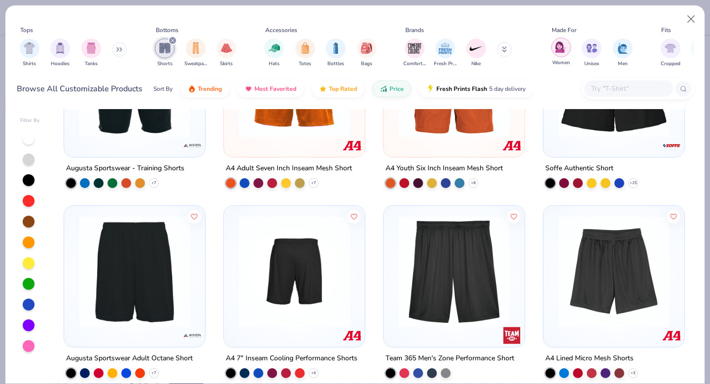
click at [562, 51] on img "filter for Women" at bounding box center [560, 46] width 11 height 11
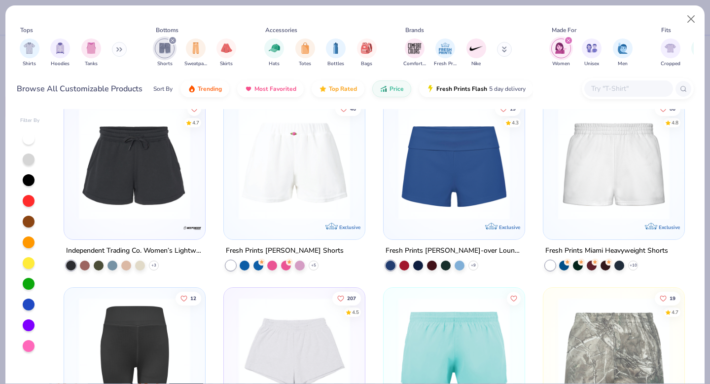
scroll to position [392, 0]
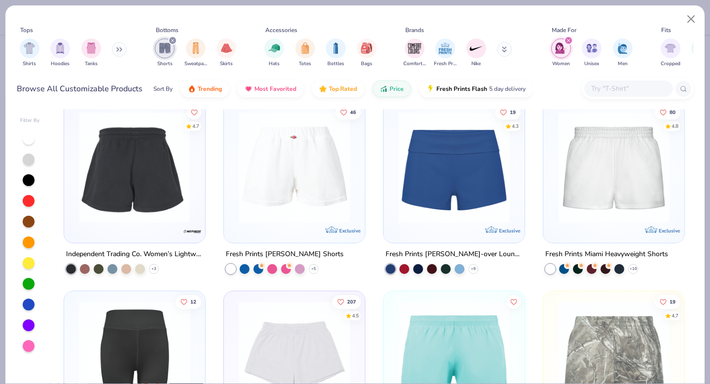
click at [74, 191] on img at bounding box center [13, 166] width 121 height 111
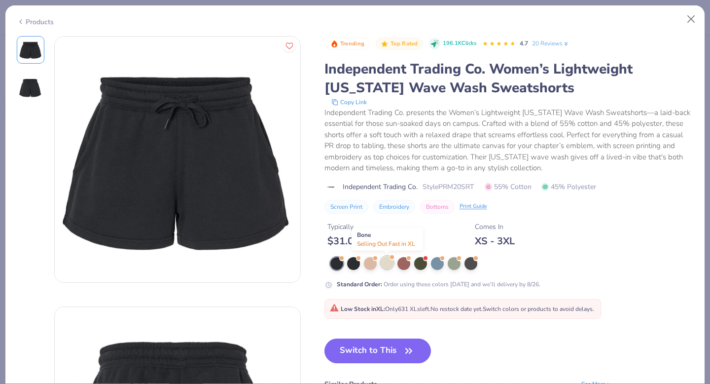
click at [392, 265] on div at bounding box center [387, 262] width 13 height 13
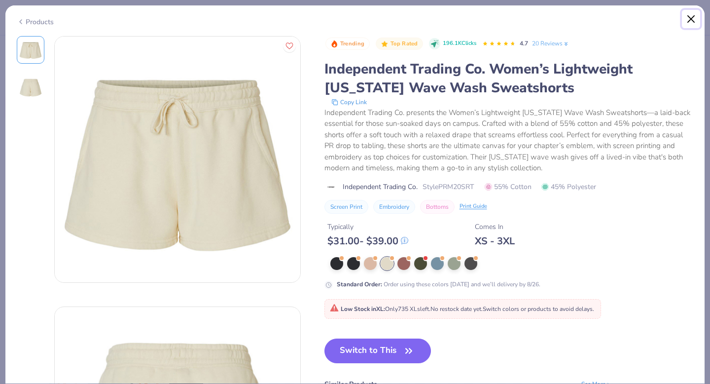
click at [693, 18] on button "Close" at bounding box center [691, 19] width 19 height 19
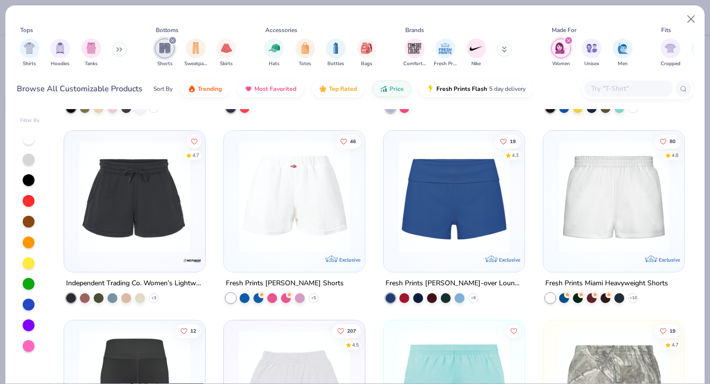
scroll to position [365, 0]
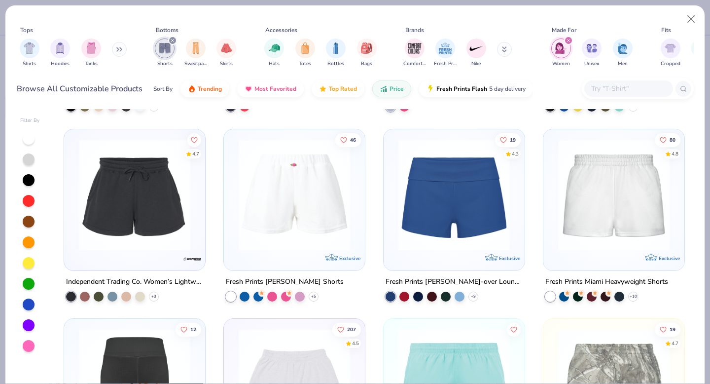
click at [151, 212] on img at bounding box center [134, 194] width 121 height 111
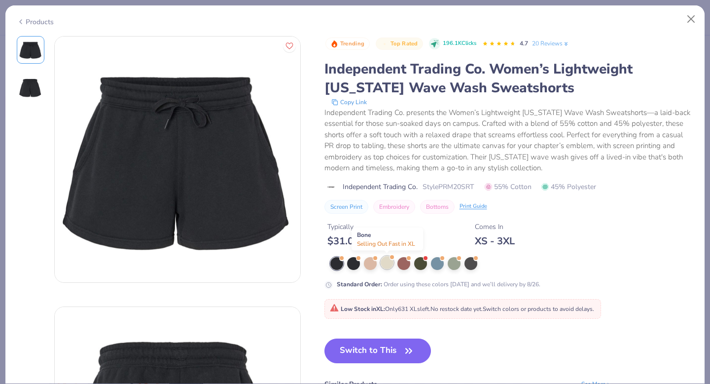
click at [387, 262] on div at bounding box center [387, 262] width 13 height 13
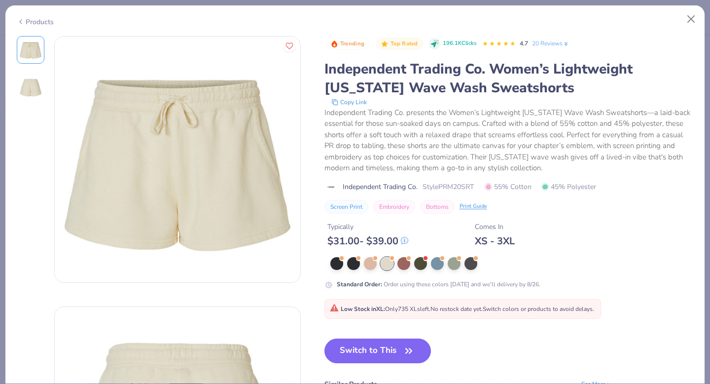
click at [36, 87] on img at bounding box center [31, 87] width 24 height 24
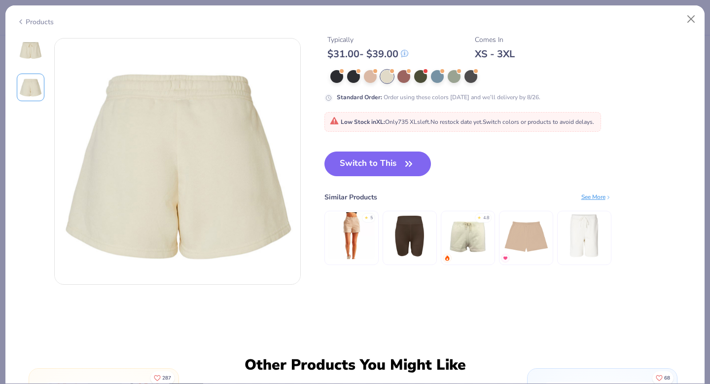
scroll to position [270, 0]
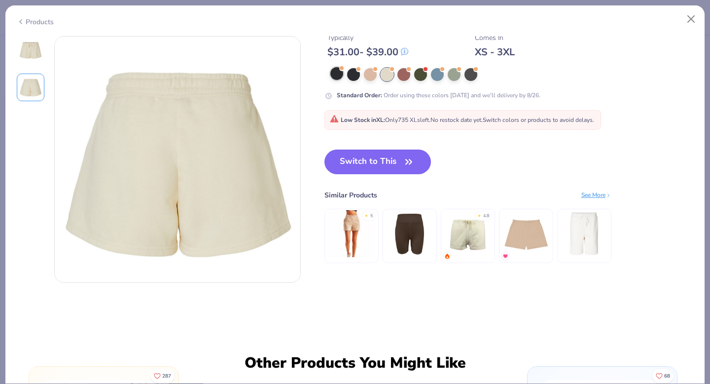
click at [337, 79] on div at bounding box center [336, 73] width 13 height 13
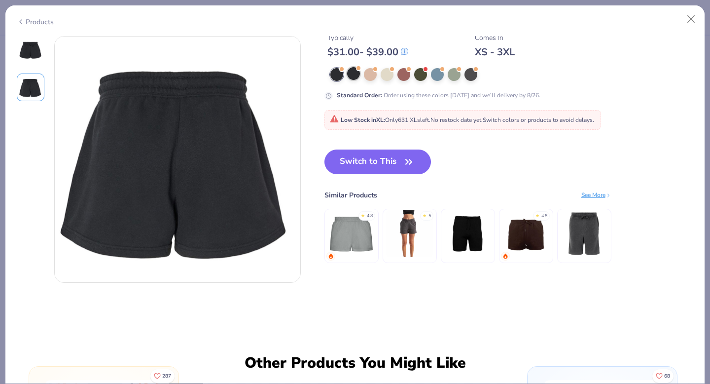
click at [356, 77] on div at bounding box center [353, 73] width 13 height 13
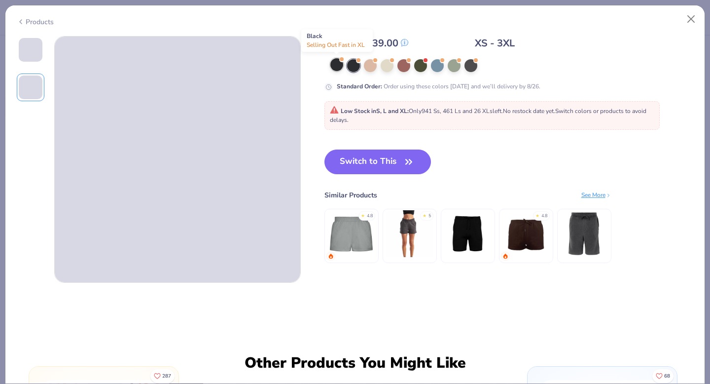
click at [335, 63] on div at bounding box center [336, 64] width 13 height 13
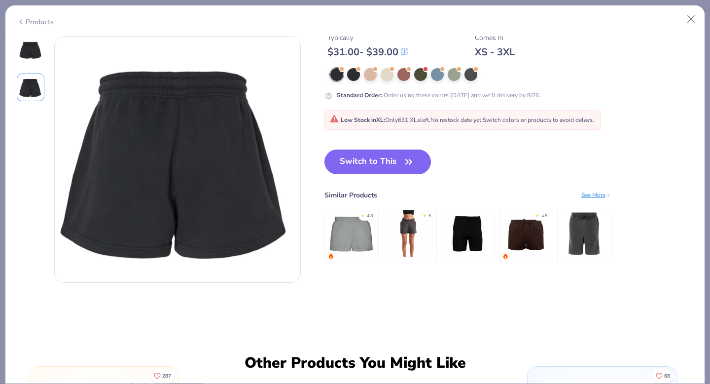
click at [378, 163] on button "Switch to This" at bounding box center [377, 161] width 107 height 25
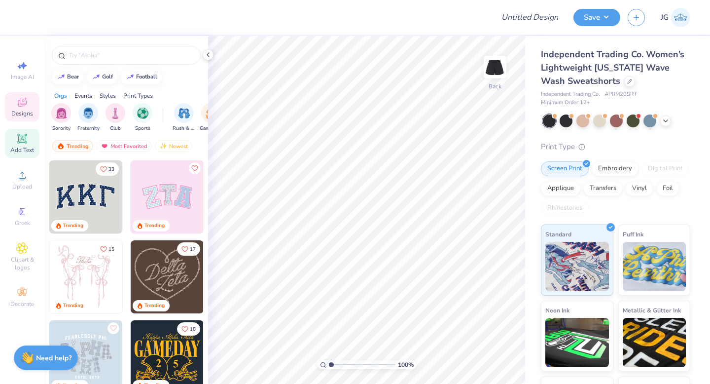
click at [21, 141] on icon at bounding box center [21, 138] width 7 height 7
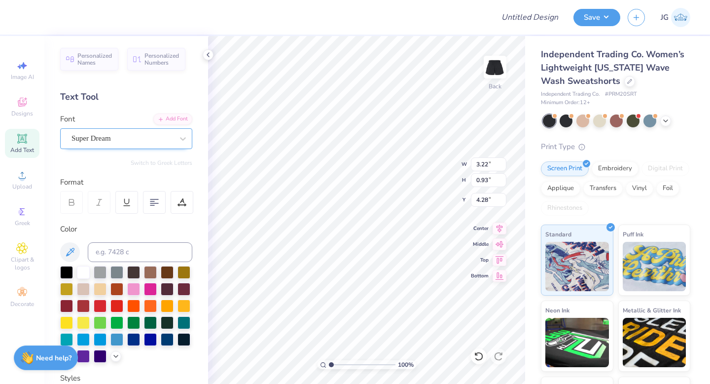
type textarea "ILL"
click at [145, 141] on div "Super Dream" at bounding box center [122, 138] width 104 height 15
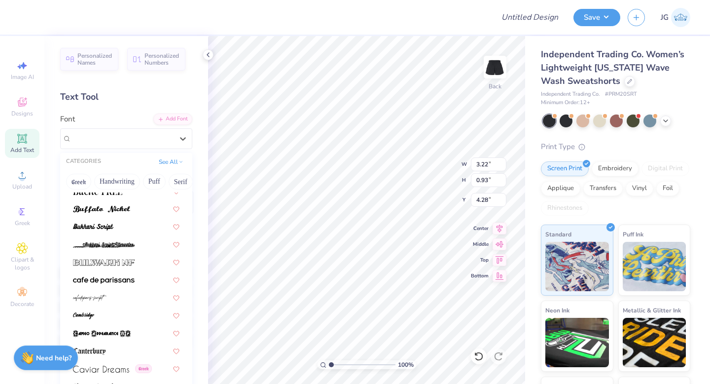
scroll to position [1284, 0]
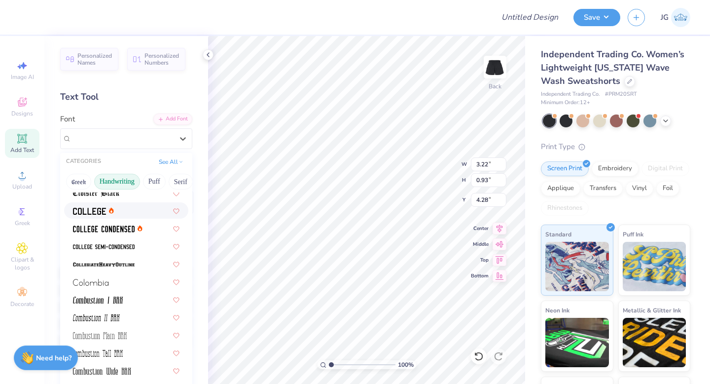
click at [116, 186] on button "Handwriting" at bounding box center [117, 182] width 46 height 16
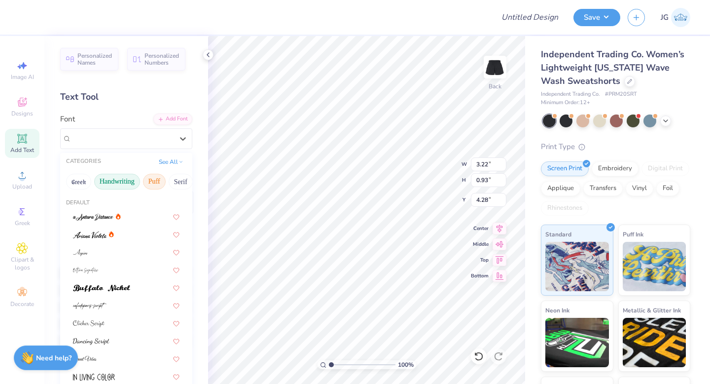
click at [154, 184] on button "Puff" at bounding box center [154, 182] width 23 height 16
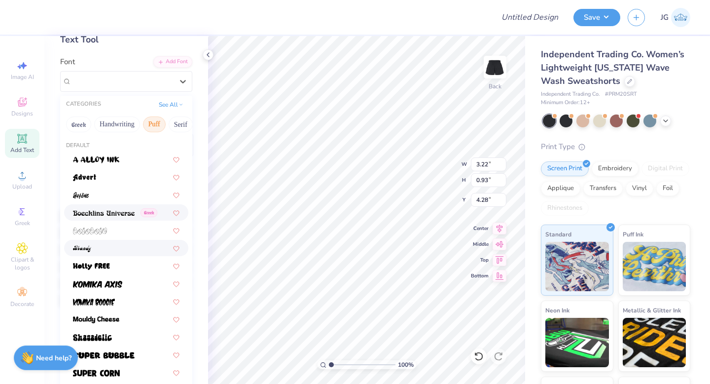
scroll to position [59, 0]
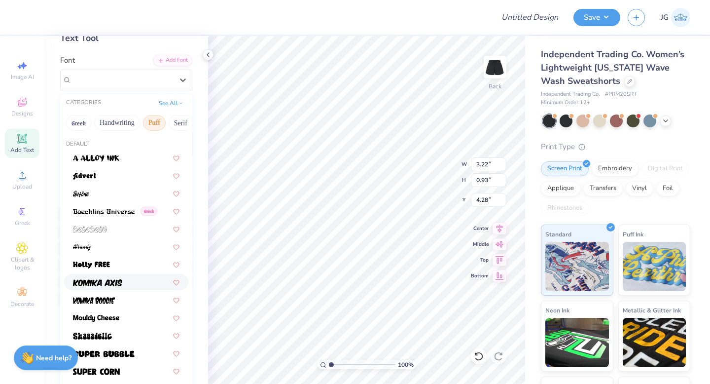
click at [104, 281] on img at bounding box center [97, 282] width 49 height 7
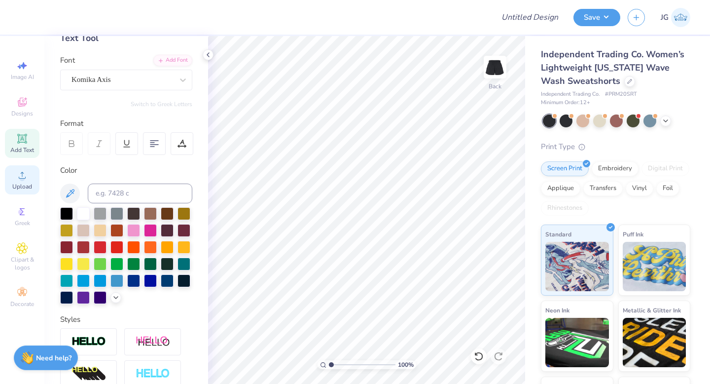
click at [26, 172] on icon at bounding box center [22, 175] width 12 height 12
click at [22, 109] on div "Designs" at bounding box center [22, 106] width 35 height 29
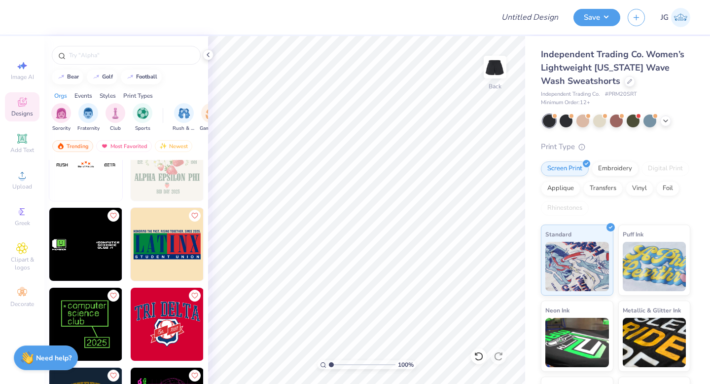
scroll to position [4693, 0]
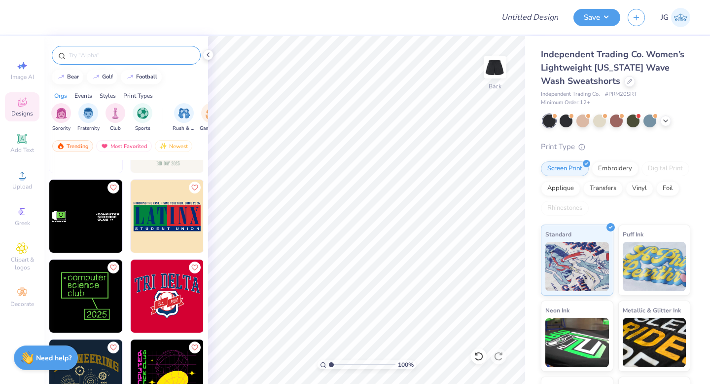
click at [154, 56] on input "text" at bounding box center [131, 55] width 126 height 10
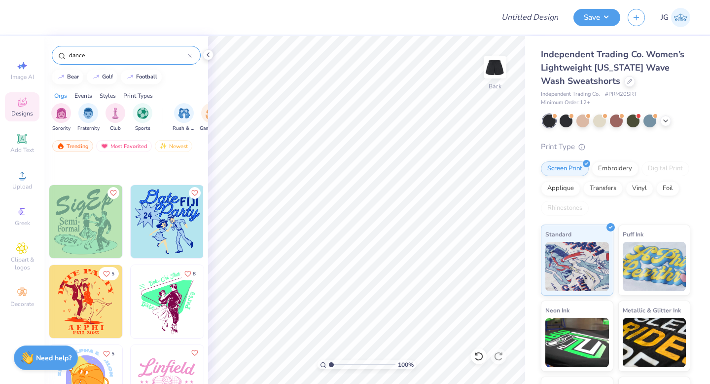
scroll to position [2774, 0]
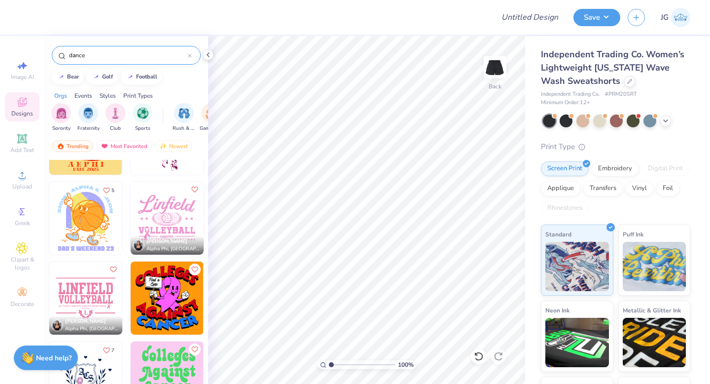
click at [147, 58] on input "dance" at bounding box center [128, 55] width 120 height 10
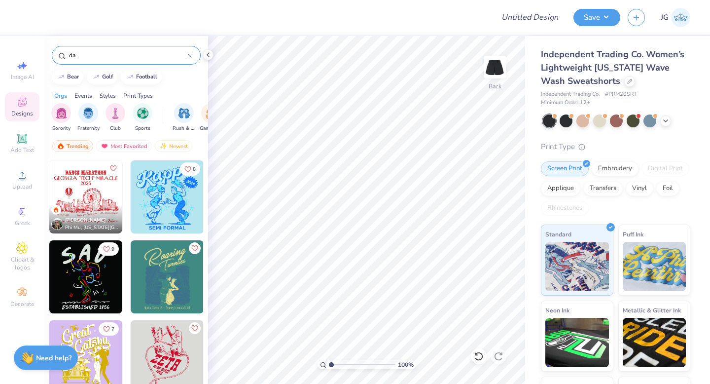
type input "d"
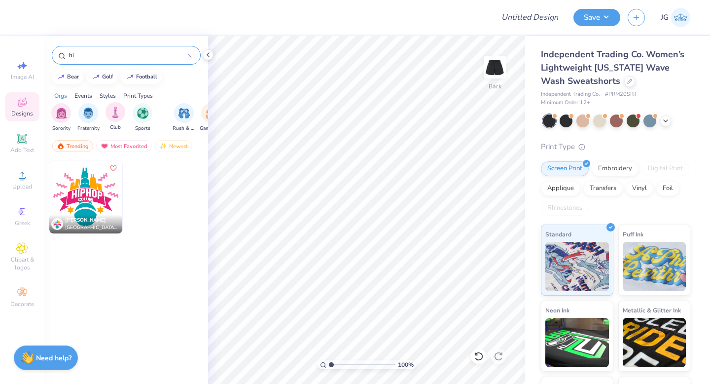
type input "h"
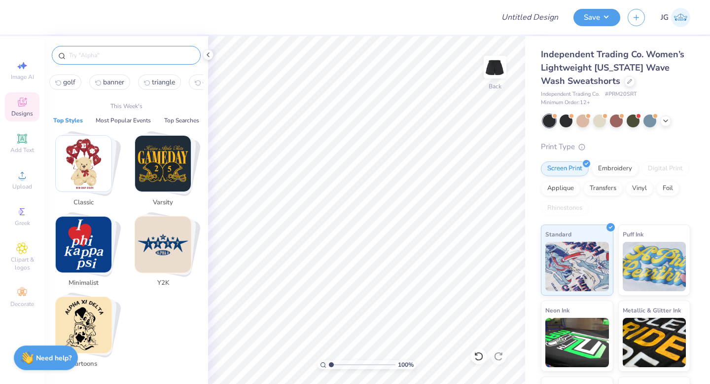
click at [88, 239] on img "Stack Card Button Minimalist" at bounding box center [84, 244] width 56 height 56
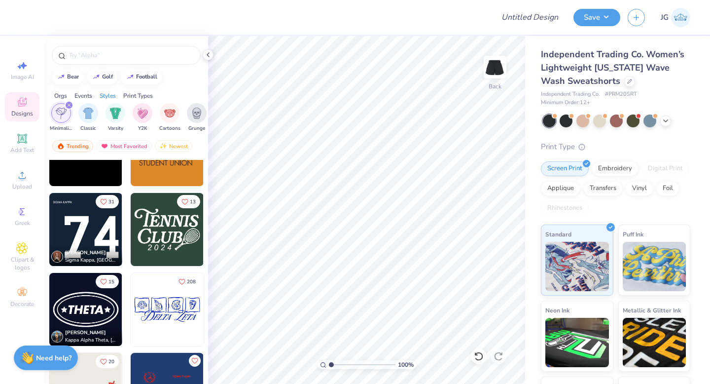
scroll to position [771, 0]
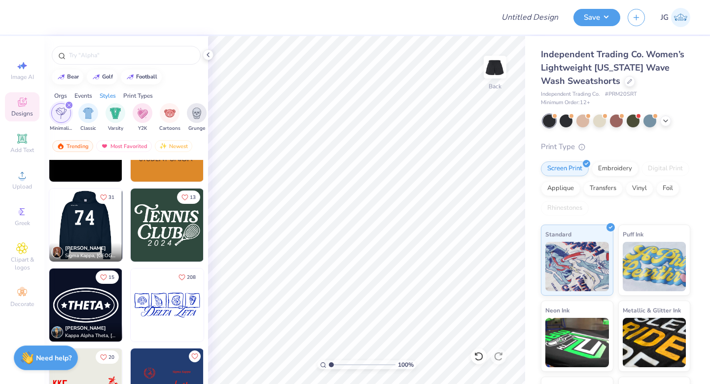
click at [78, 221] on img at bounding box center [85, 224] width 73 height 73
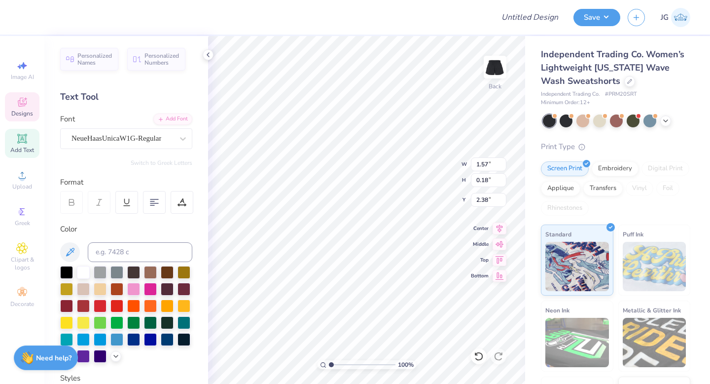
scroll to position [0, 2]
type textarea "S"
type textarea "ILLMAZING"
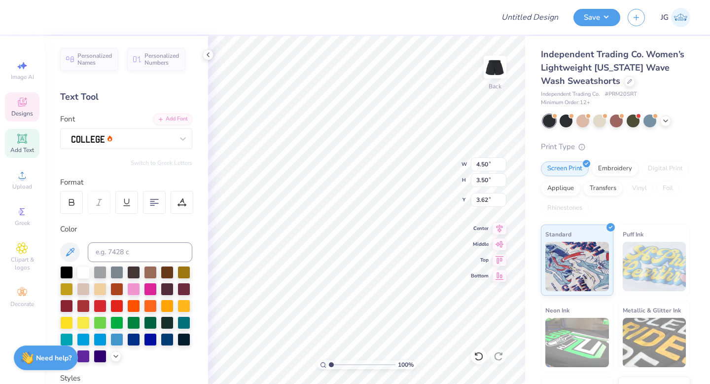
type input "4.50"
type input "3.50"
type input "3.62"
type textarea "15"
type input "4.12"
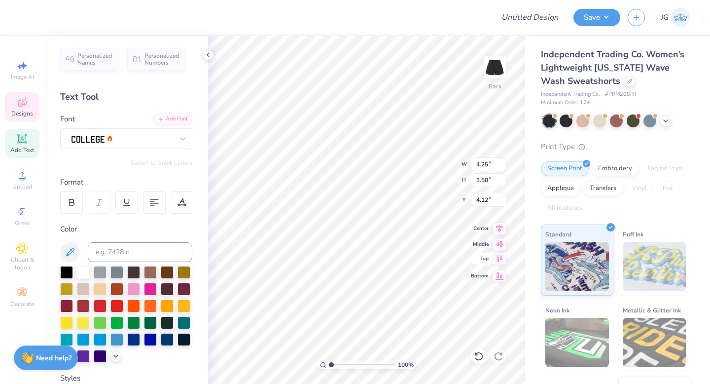
type input "2.95"
type input "2.43"
type input "5.19"
click at [498, 277] on icon at bounding box center [500, 276] width 14 height 12
type input "6.57"
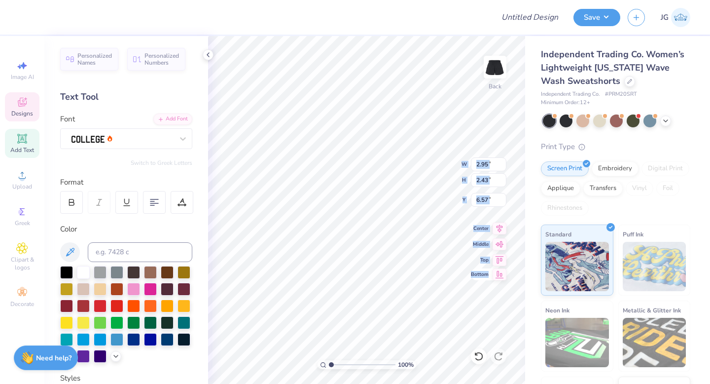
click at [475, 277] on div "100 % Back W 2.95 2.95 " H 2.43 2.43 " Y 6.57 6.57 " Center Middle Top Bottom" at bounding box center [366, 210] width 317 height 348
type input "5.49"
type input "5.11"
type input "0.99"
type input "0.67"
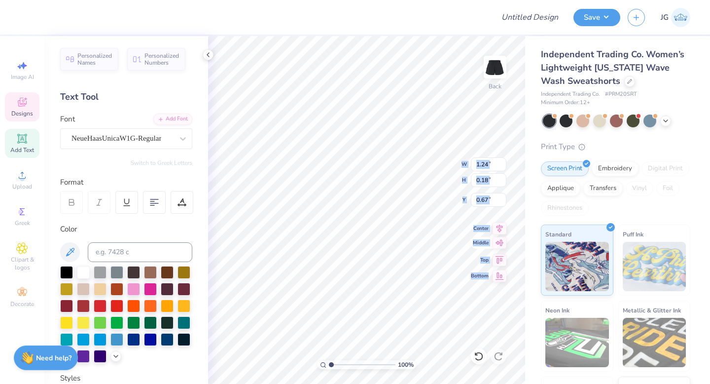
type input "4.92"
click at [135, 138] on div "NeueHaasUnicaW1G-Regular" at bounding box center [122, 138] width 104 height 15
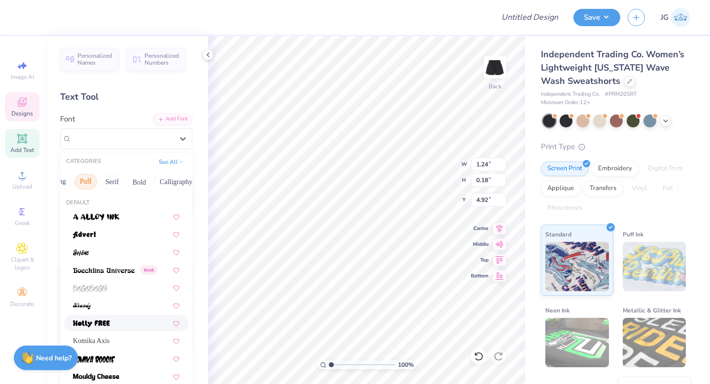
scroll to position [0, 75]
click at [125, 182] on button "Bold" at bounding box center [133, 182] width 24 height 16
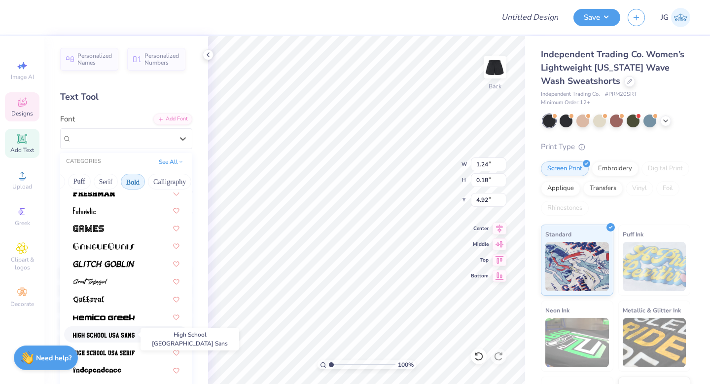
scroll to position [376, 0]
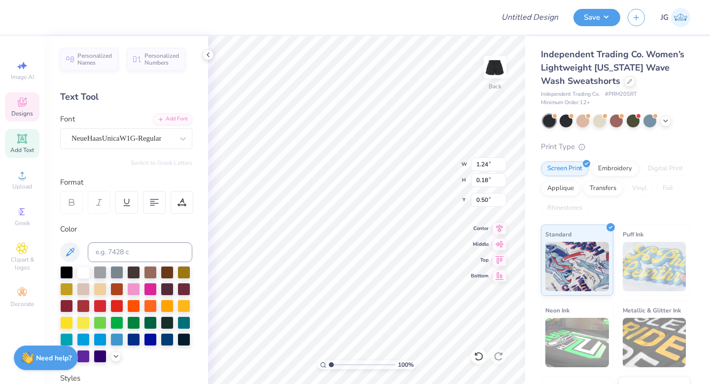
type input "0.50"
type input "2.62"
type input "0.38"
click at [127, 138] on div "NeueHaasUnicaW1G-Regular" at bounding box center [122, 138] width 104 height 15
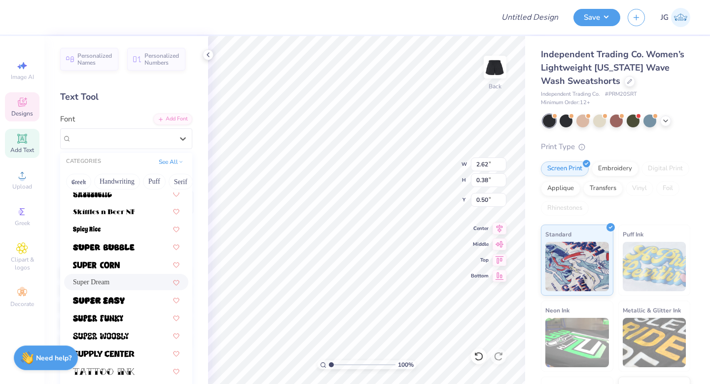
scroll to position [1039, 0]
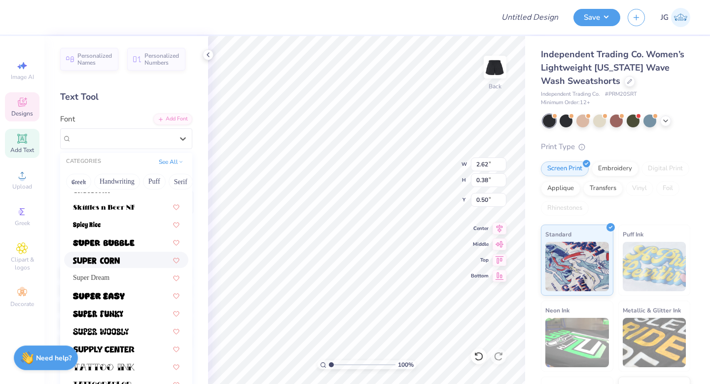
click at [135, 255] on div at bounding box center [126, 259] width 106 height 10
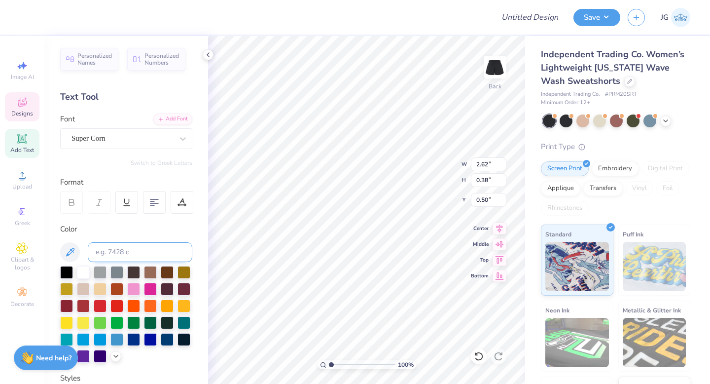
type input "2.11"
type input "0.34"
type input "0.52"
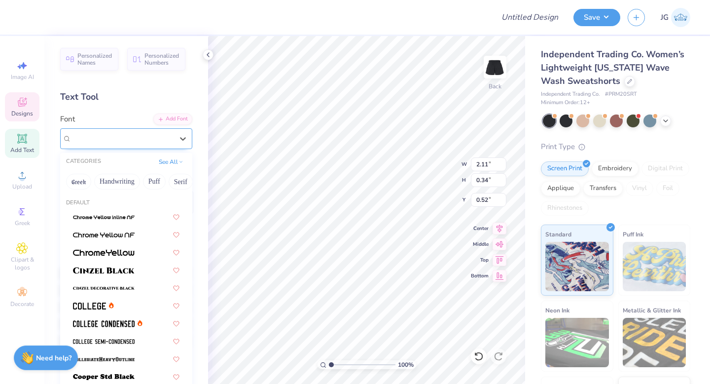
click at [141, 133] on div "Super Corn" at bounding box center [122, 138] width 104 height 15
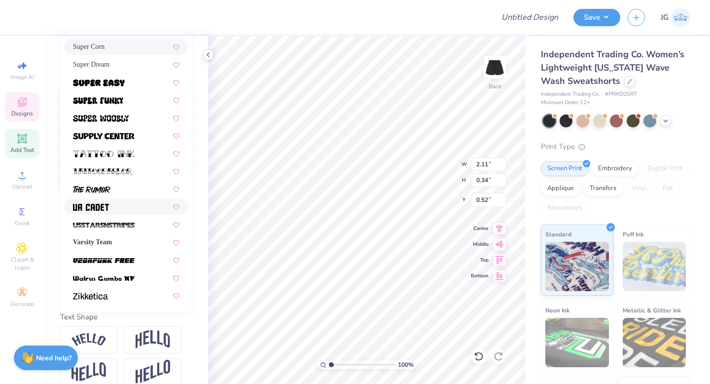
scroll to position [178, 0]
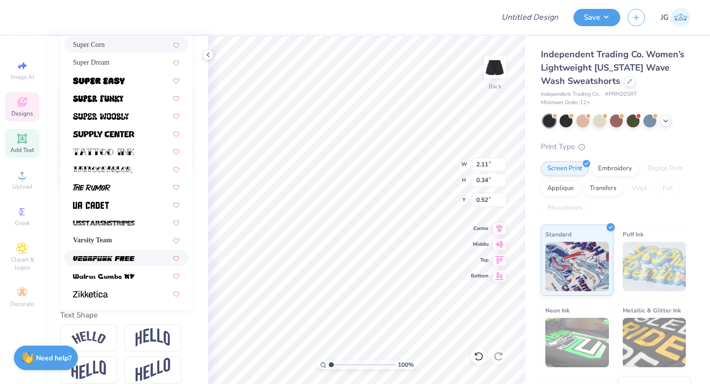
click at [134, 265] on div at bounding box center [126, 257] width 124 height 16
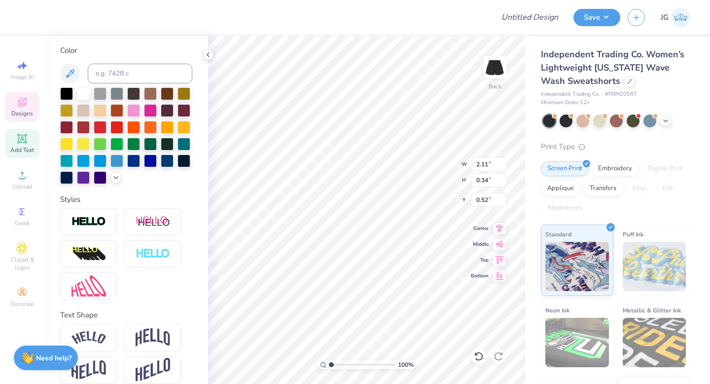
type input "2.63"
type input "0.32"
type input "0.53"
type input "3.54"
type input "0.43"
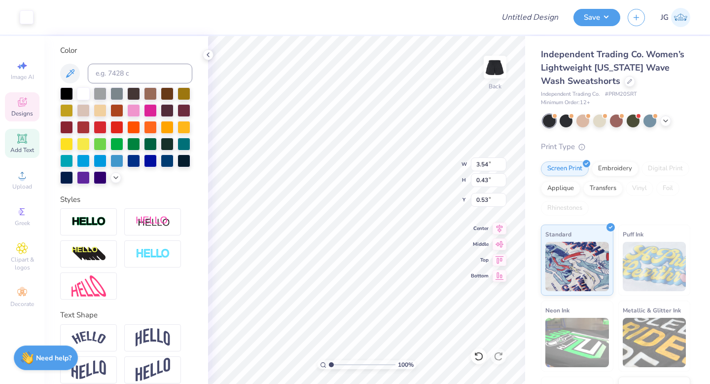
type input "0.50"
click at [489, 67] on img at bounding box center [494, 66] width 39 height 39
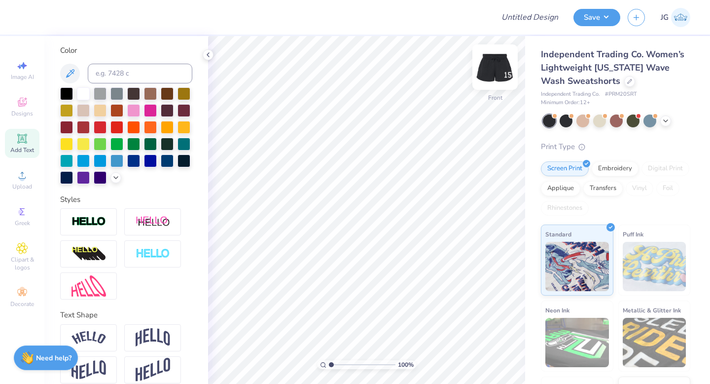
click at [489, 71] on img at bounding box center [494, 66] width 39 height 39
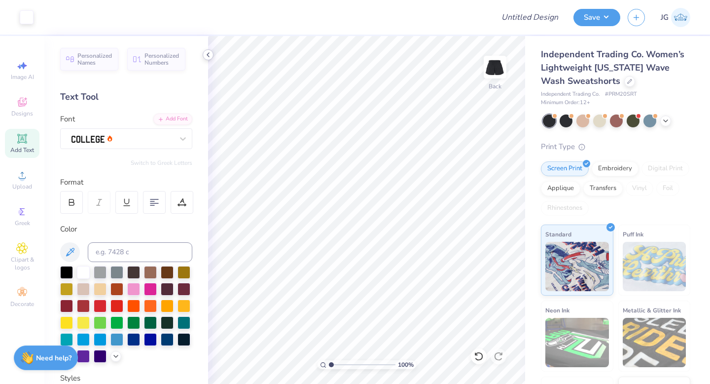
click at [210, 52] on icon at bounding box center [208, 55] width 8 height 8
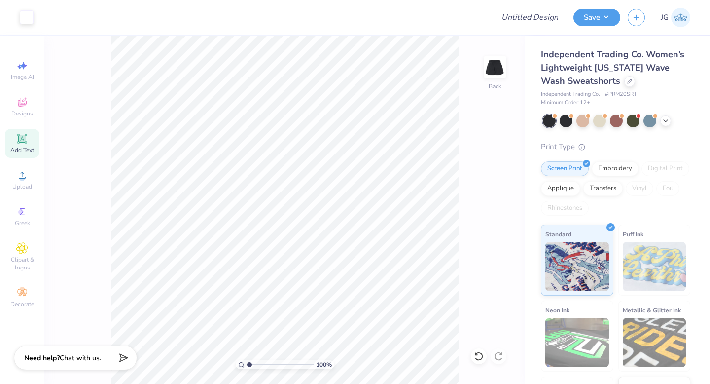
click at [33, 136] on div "Add Text" at bounding box center [22, 143] width 35 height 29
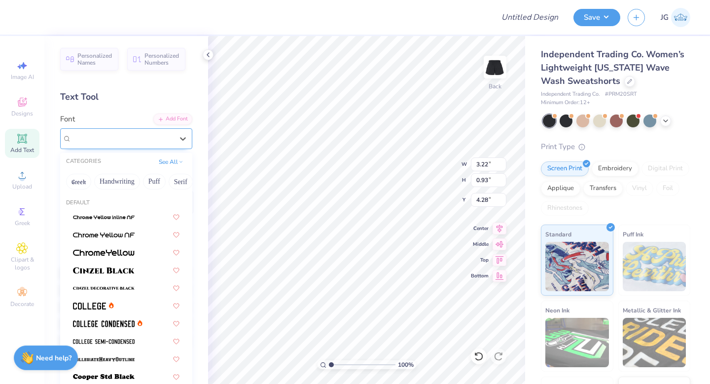
click at [132, 143] on div "Super Dream" at bounding box center [122, 138] width 104 height 15
click at [176, 186] on button "Serif" at bounding box center [181, 182] width 24 height 16
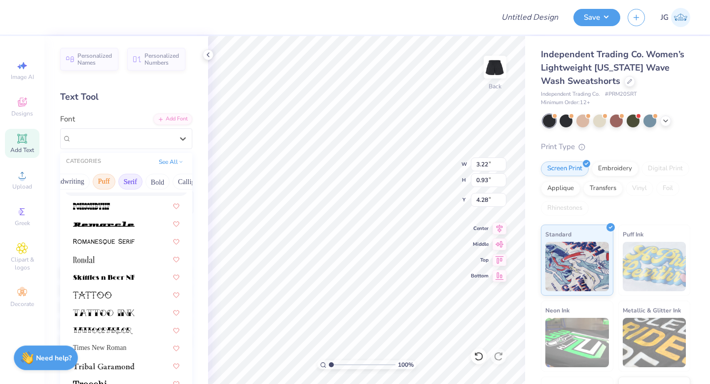
scroll to position [0, 52]
click at [159, 184] on button "Bold" at bounding box center [155, 182] width 24 height 16
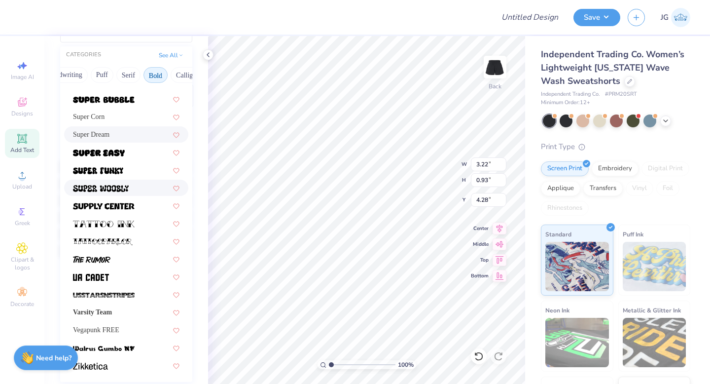
scroll to position [123, 0]
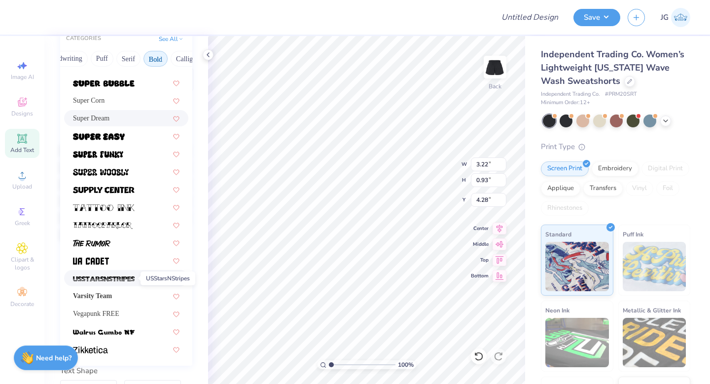
click at [117, 278] on img at bounding box center [104, 278] width 62 height 7
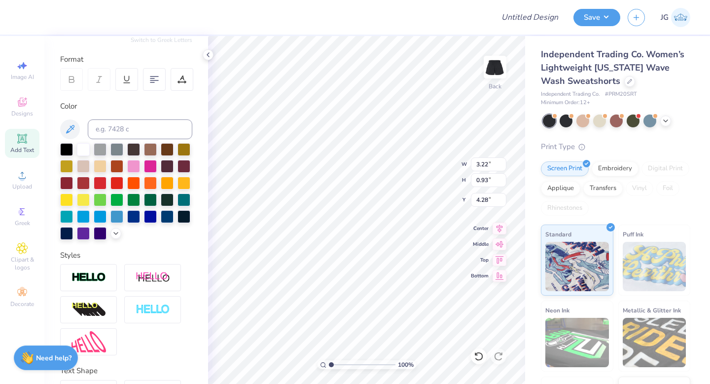
type input "4.08"
type input "1.13"
type input "4.19"
type textarea "Illmazing"
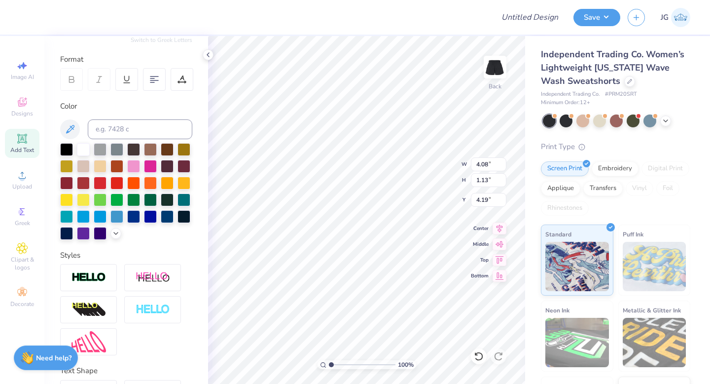
scroll to position [0, 1]
type input "5.25"
type input "0.76"
type input "4.52"
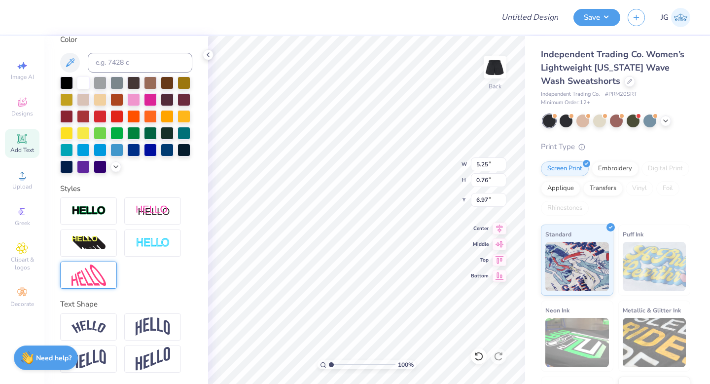
click at [111, 282] on div at bounding box center [88, 274] width 57 height 27
type input "5.43"
type input "1.33"
type input "6.69"
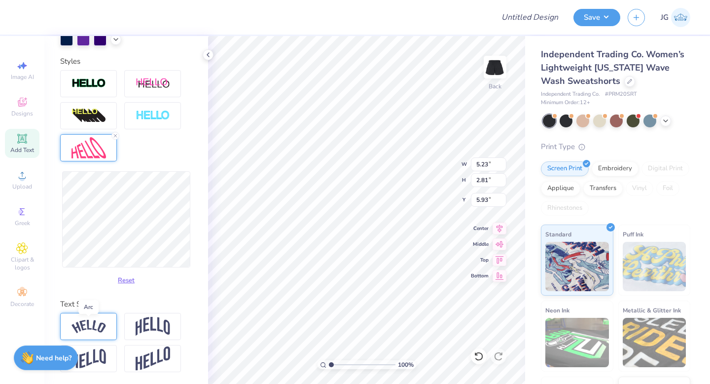
click at [98, 324] on img at bounding box center [88, 325] width 35 height 13
click at [141, 328] on img at bounding box center [153, 326] width 35 height 19
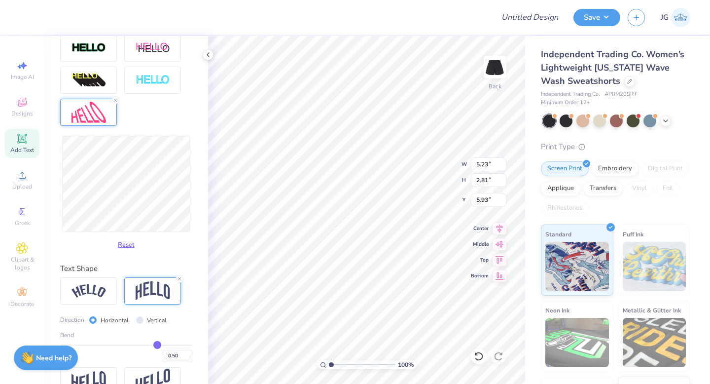
scroll to position [374, 0]
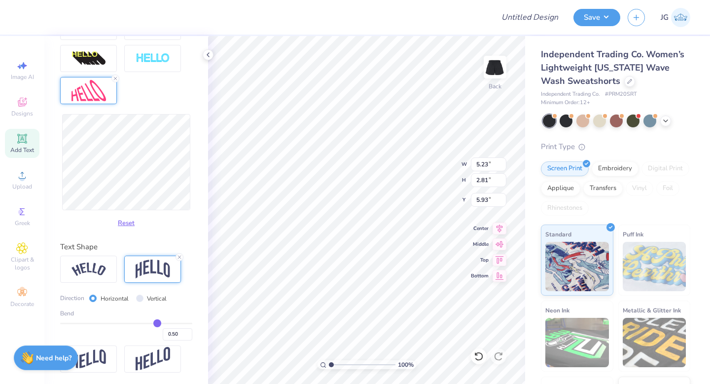
type input "0.53"
type input "0.54"
type input "0.56"
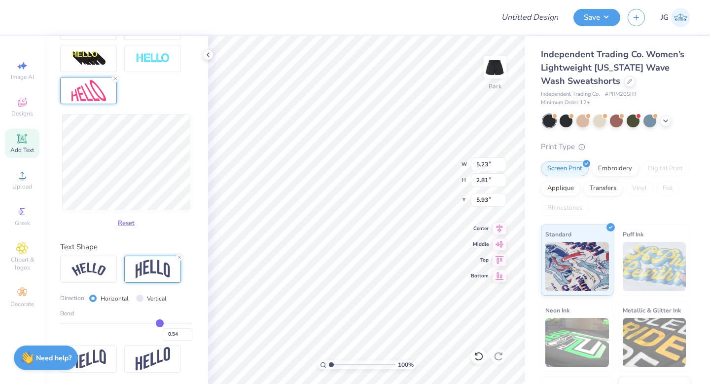
type input "0.56"
type input "0.58"
type input "0.6"
type input "0.60"
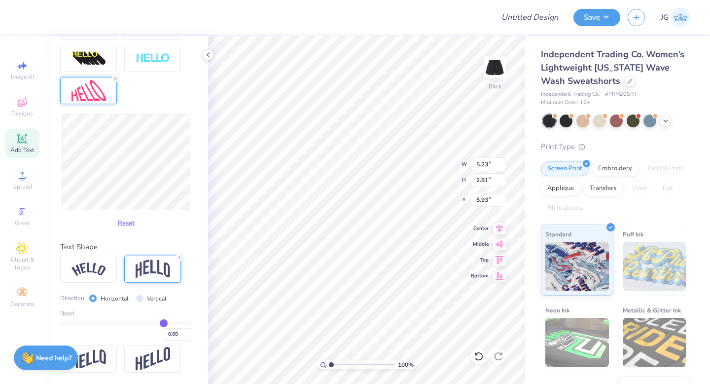
type input "0.62"
type input "0.64"
type input "0.65"
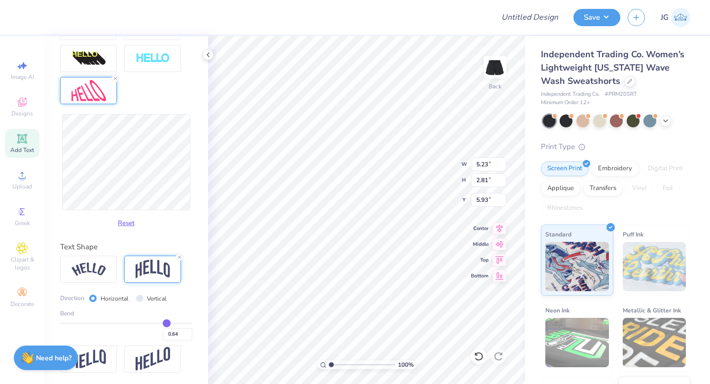
type input "0.65"
type input "0.68"
type input "0.69"
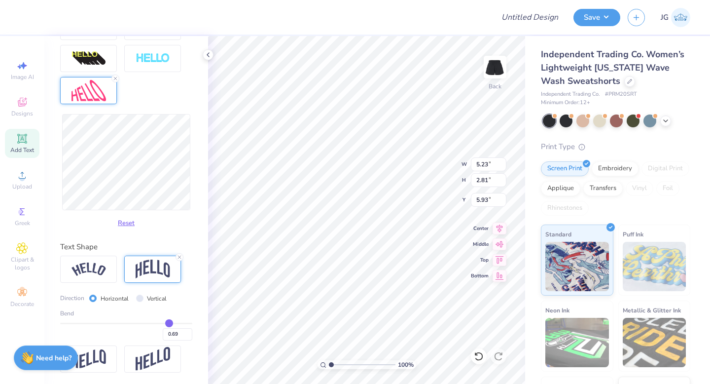
type input "0.7"
type input "0.70"
type input "0.71"
type input "0.72"
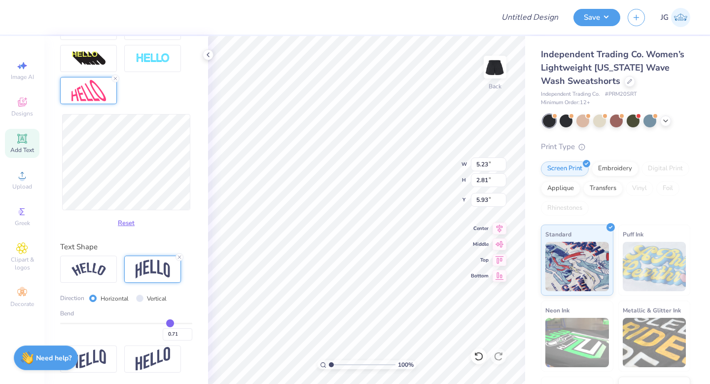
type input "0.72"
type input "0.73"
type input "0.74"
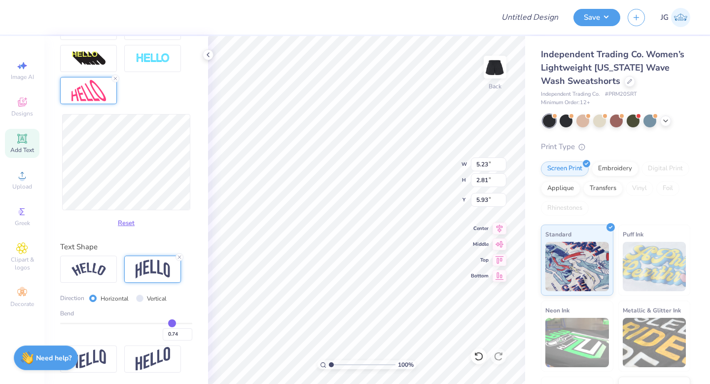
type input "0.75"
type input "0.76"
type input "0.77"
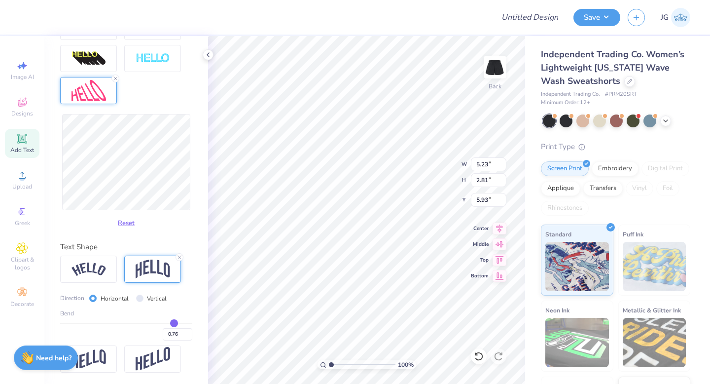
type input "0.77"
type input "0.78"
type input "0.79"
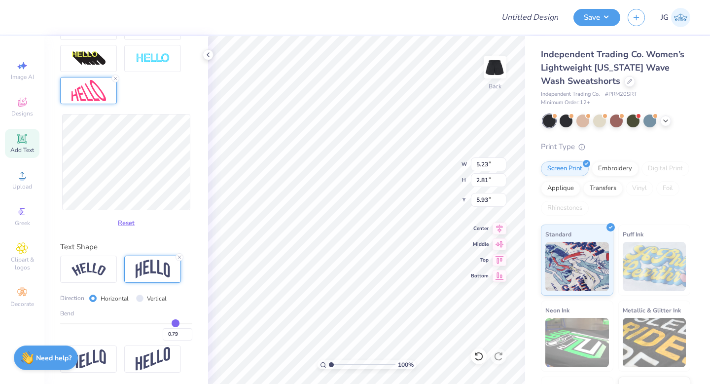
drag, startPoint x: 159, startPoint y: 323, endPoint x: 175, endPoint y: 322, distance: 15.8
click at [175, 322] on input "range" at bounding box center [126, 322] width 132 height 1
type input "0.78"
type input "0.74"
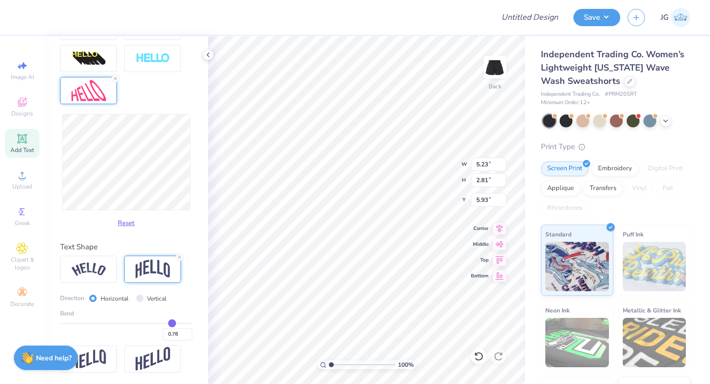
type input "0.74"
type input "0.66"
type input "0.55"
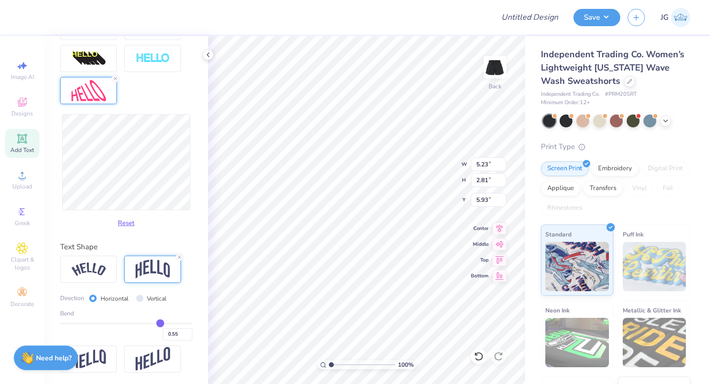
type input "0.39"
type input "0.2"
type input "0.20"
type input "0.04"
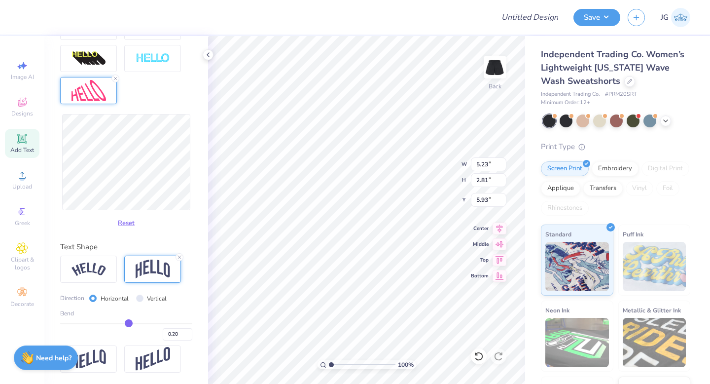
type input "0.04"
type input "-0.1"
type input "-0.10"
type input "-0.24"
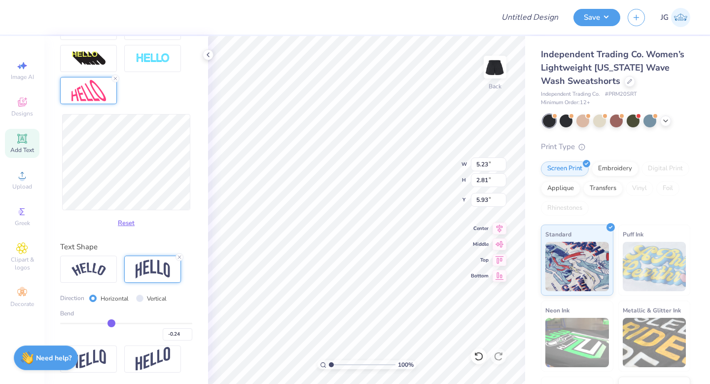
type input "-0.33"
type input "-0.39"
type input "-0.43"
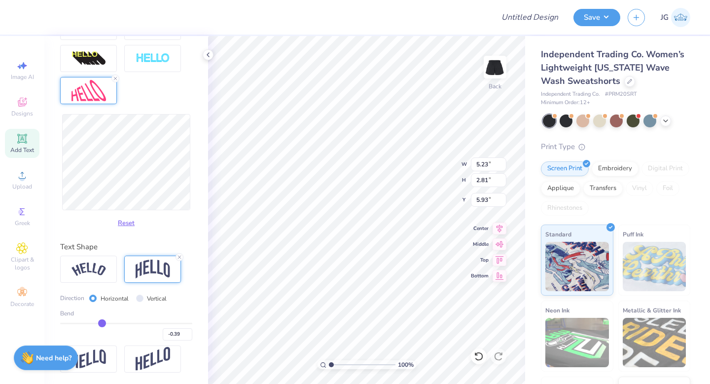
type input "-0.43"
type input "-0.45"
type input "-0.46"
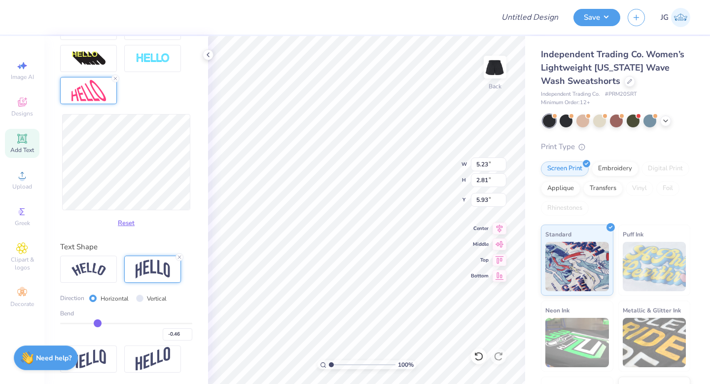
drag, startPoint x: 175, startPoint y: 322, endPoint x: 98, endPoint y: 322, distance: 77.4
click at [98, 322] on input "range" at bounding box center [126, 322] width 132 height 1
type input "-0.45"
type input "-0.42"
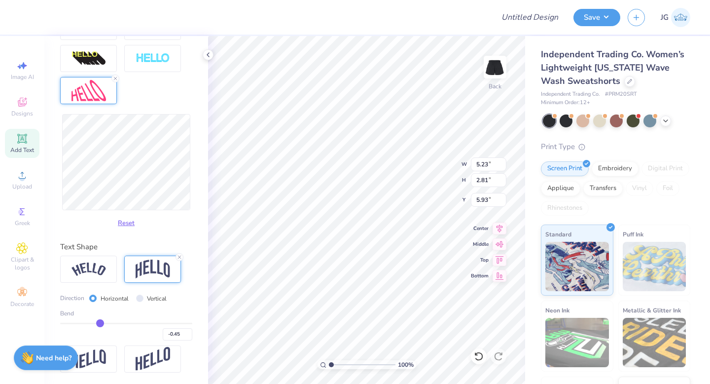
type input "-0.42"
type input "-0.39"
type input "-0.37"
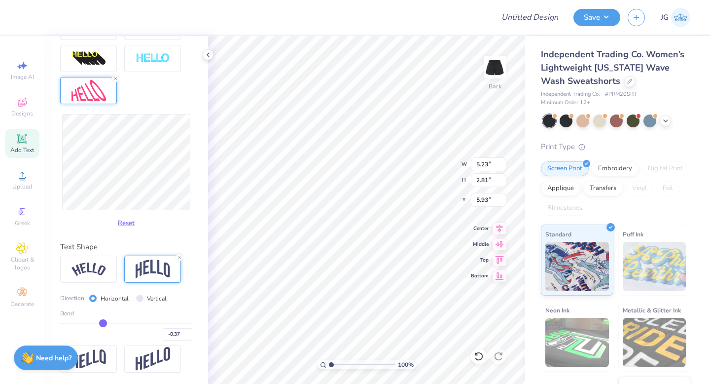
type input "-0.33"
type input "-0.31"
type input "-0.29"
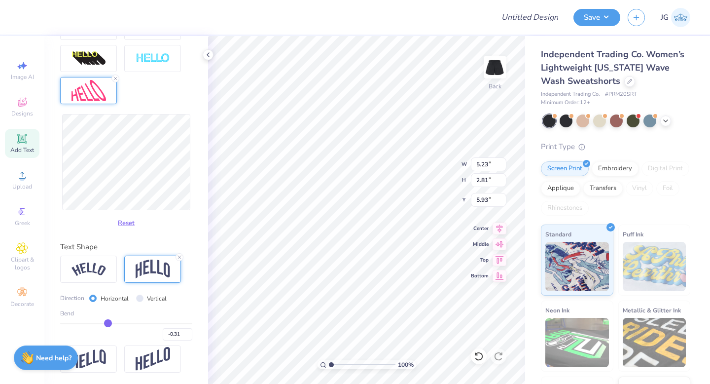
type input "-0.29"
type input "-0.27"
type input "-0.26"
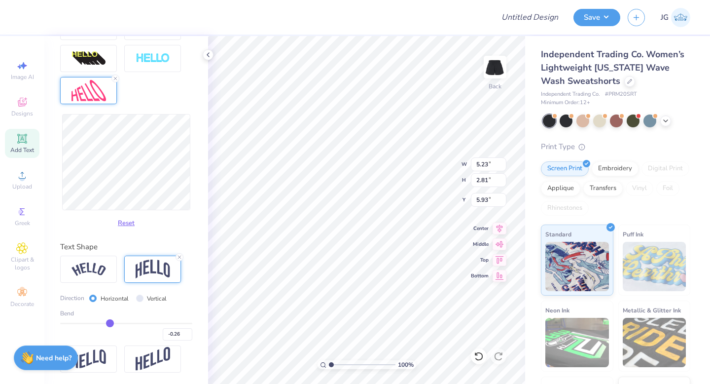
drag, startPoint x: 98, startPoint y: 322, endPoint x: 110, endPoint y: 322, distance: 12.3
click at [110, 322] on input "range" at bounding box center [126, 322] width 132 height 1
type input "-0.25"
type input "-0.23"
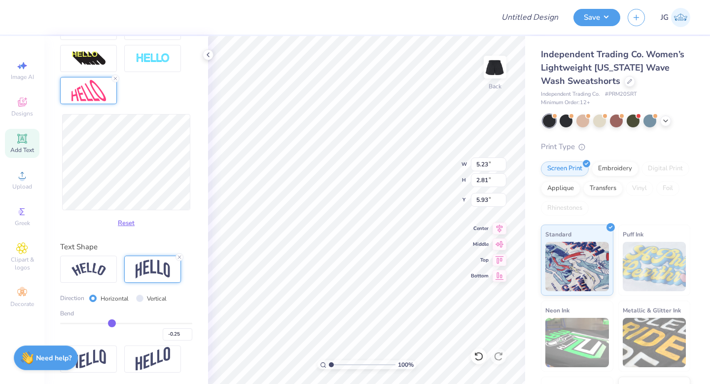
type input "-0.23"
type input "-0.2"
type input "-0.20"
type input "-0.17"
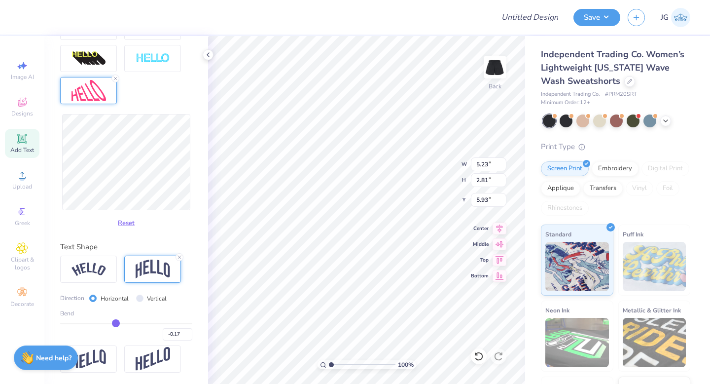
type input "-0.14"
type input "-0.11"
type input "-0.08"
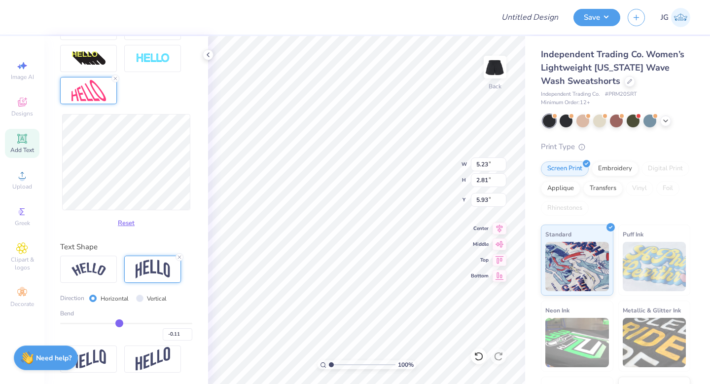
type input "-0.08"
type input "-0.06"
type input "-0.05"
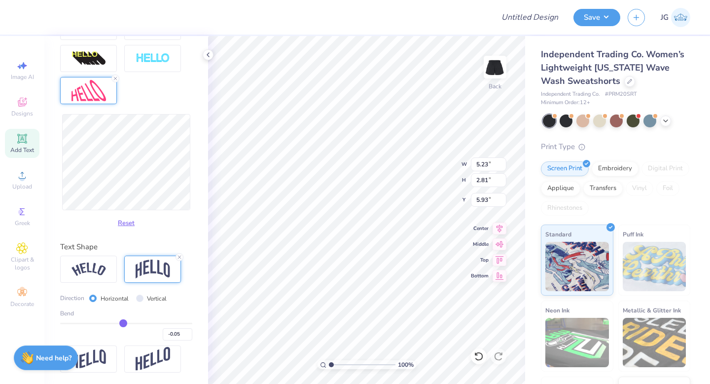
type input "-0.04"
drag, startPoint x: 110, startPoint y: 322, endPoint x: 123, endPoint y: 322, distance: 13.3
type input "-0.04"
click at [123, 322] on input "range" at bounding box center [126, 322] width 132 height 1
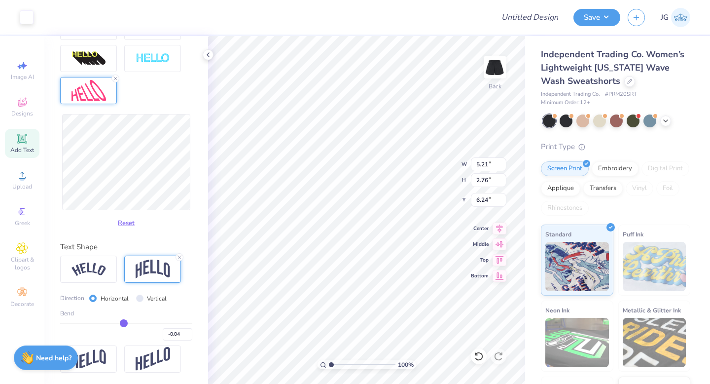
type input "6.24"
click at [124, 221] on button "Reset" at bounding box center [126, 220] width 26 height 16
type input "5.29"
type input "1.14"
type input "3.61"
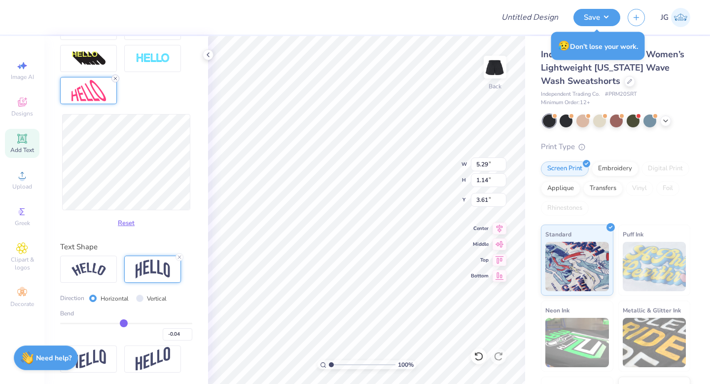
click at [114, 78] on line at bounding box center [115, 78] width 3 height 3
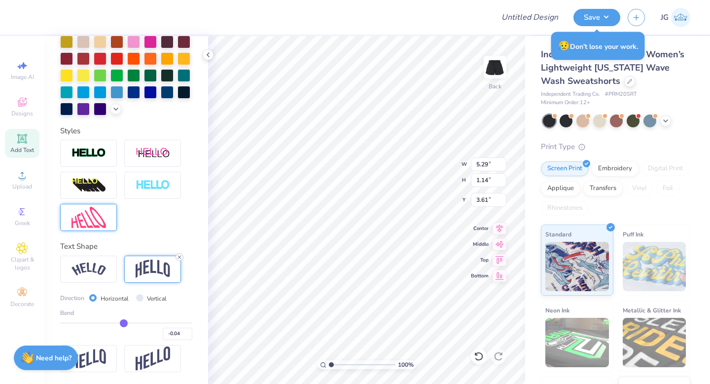
scroll to position [247, 0]
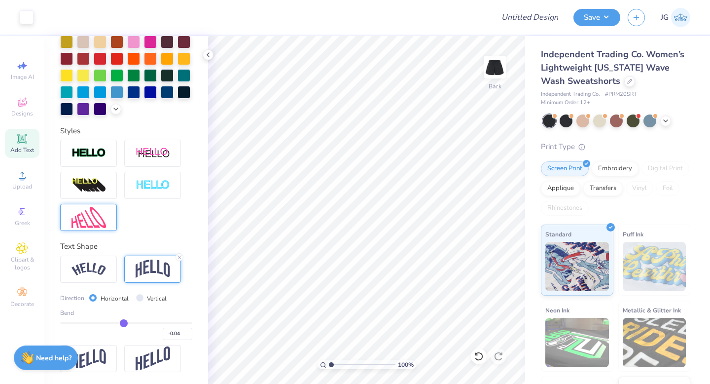
click at [488, 264] on div "100 % Back" at bounding box center [366, 210] width 317 height 348
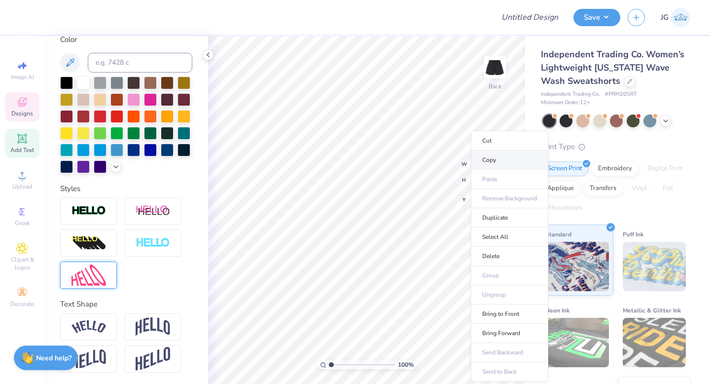
click at [493, 162] on li "Copy" at bounding box center [509, 159] width 77 height 19
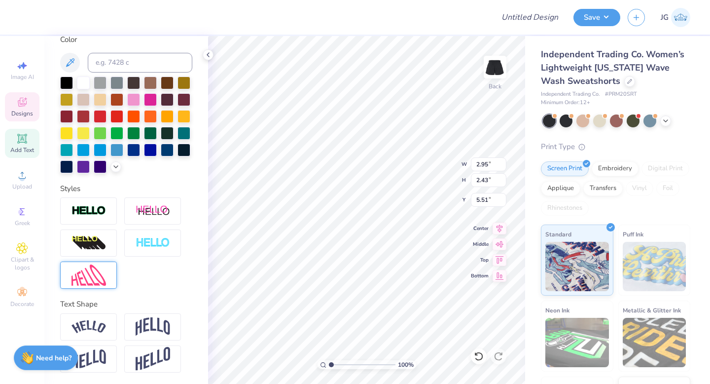
click at [533, 228] on div "Independent Trading Co. Women’s Lightweight California Wave Wash Sweatshorts In…" at bounding box center [617, 241] width 185 height 411
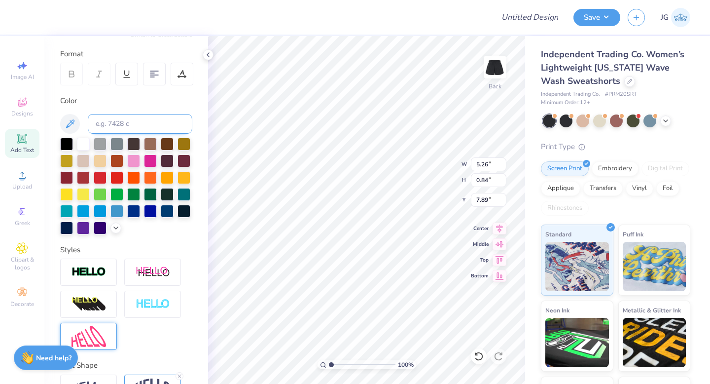
scroll to position [0, 0]
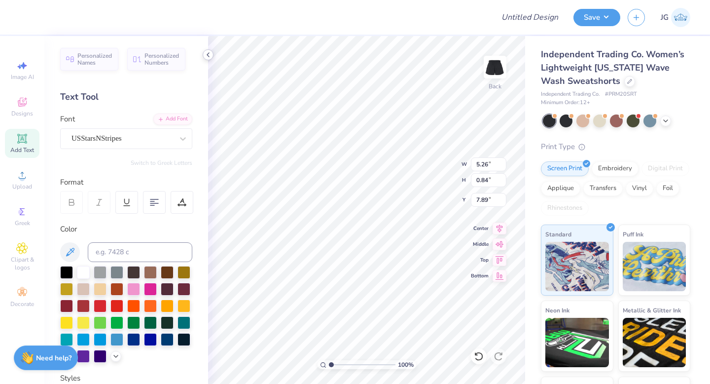
click at [209, 55] on icon at bounding box center [208, 55] width 8 height 8
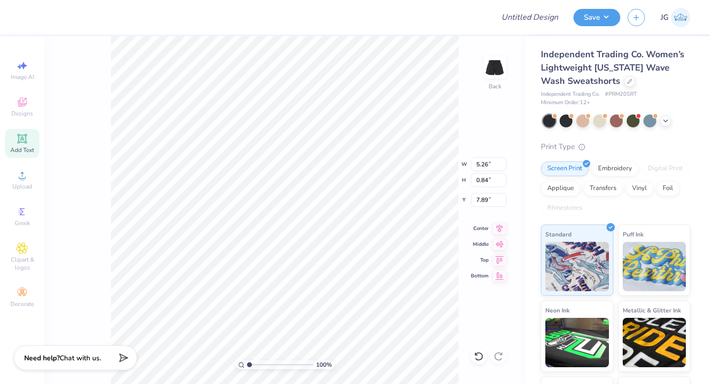
type input "1.48"
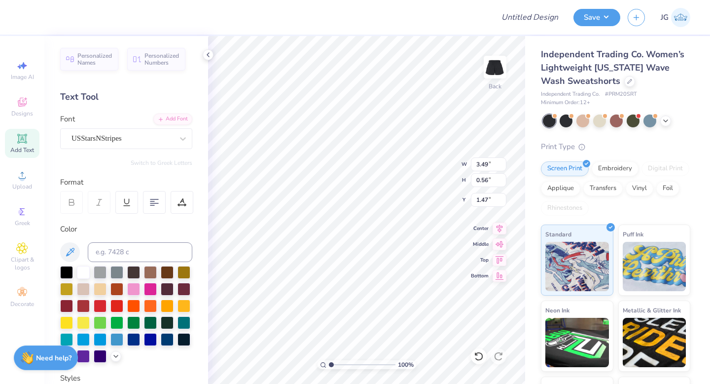
type input "0.74"
click at [17, 19] on div at bounding box center [10, 17] width 20 height 35
click at [17, 22] on div at bounding box center [10, 17] width 20 height 35
click at [133, 290] on div at bounding box center [133, 288] width 13 height 13
click at [132, 327] on div at bounding box center [133, 322] width 13 height 13
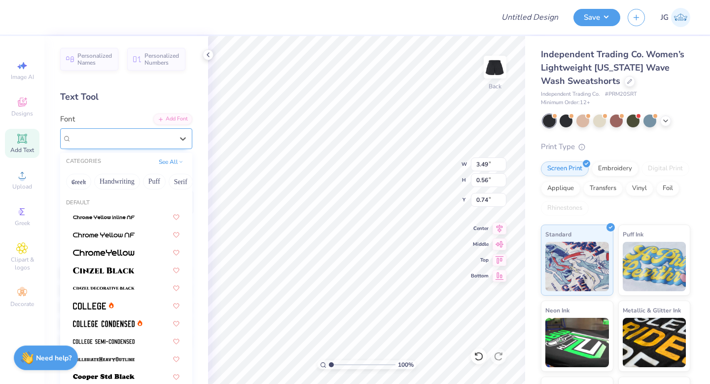
click at [139, 137] on div "USStarsNStripes" at bounding box center [122, 138] width 104 height 15
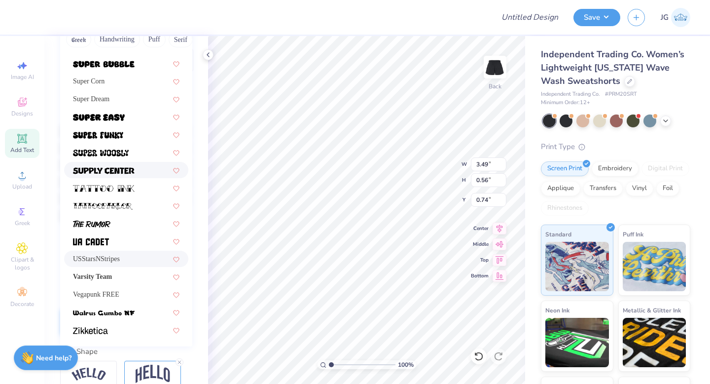
scroll to position [189, 0]
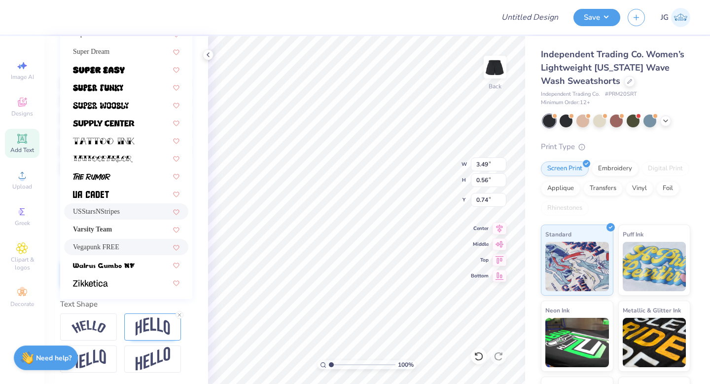
click at [123, 252] on div "Vegapunk FREE" at bounding box center [126, 247] width 124 height 16
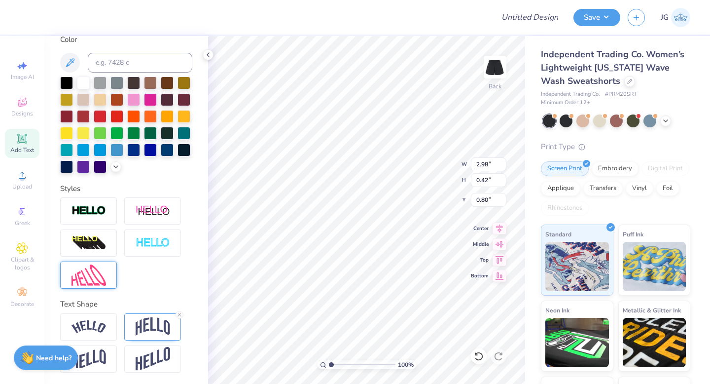
type input "2.98"
type input "0.42"
type input "0.80"
click at [86, 82] on div at bounding box center [83, 81] width 13 height 13
click at [180, 313] on line at bounding box center [179, 314] width 3 height 3
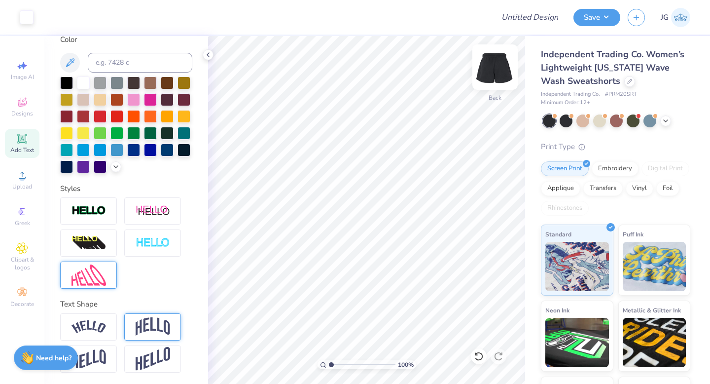
click at [497, 66] on img at bounding box center [494, 66] width 39 height 39
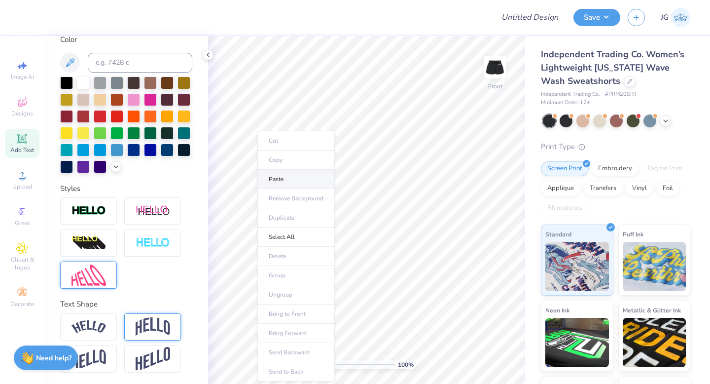
click at [292, 183] on li "Paste" at bounding box center [295, 179] width 77 height 19
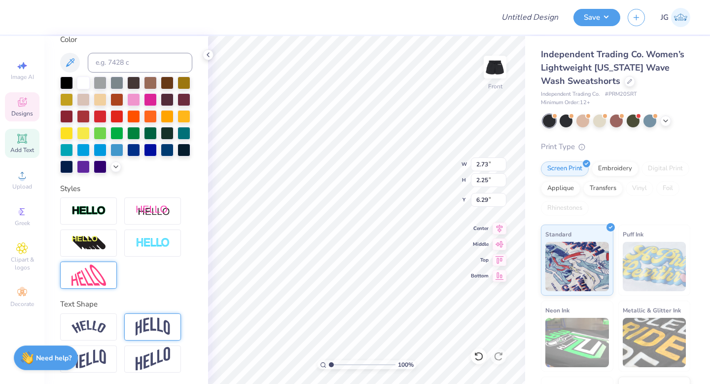
type input "6.31"
type input "6.55"
click at [500, 66] on img at bounding box center [494, 66] width 39 height 39
click at [521, 19] on input "Design Title" at bounding box center [542, 17] width 48 height 20
type input "Y"
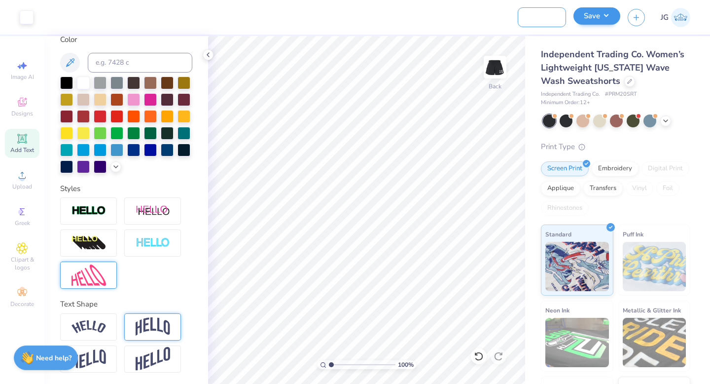
scroll to position [0, 83]
type input "Illmazing Founder's Year Shorts"
click at [596, 20] on button "Save" at bounding box center [596, 15] width 47 height 17
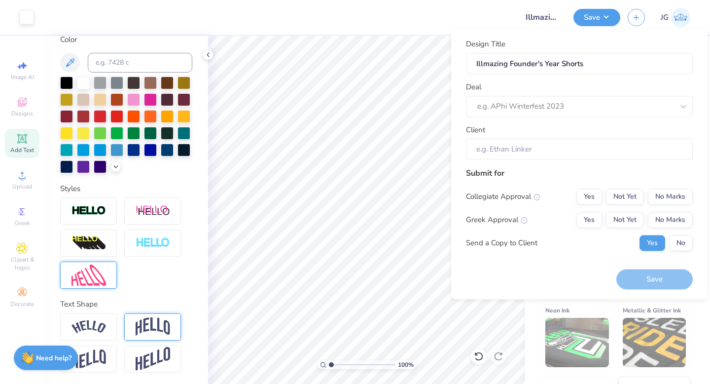
click at [565, 128] on div "Client" at bounding box center [579, 141] width 227 height 35
click at [564, 107] on div at bounding box center [565, 106] width 176 height 13
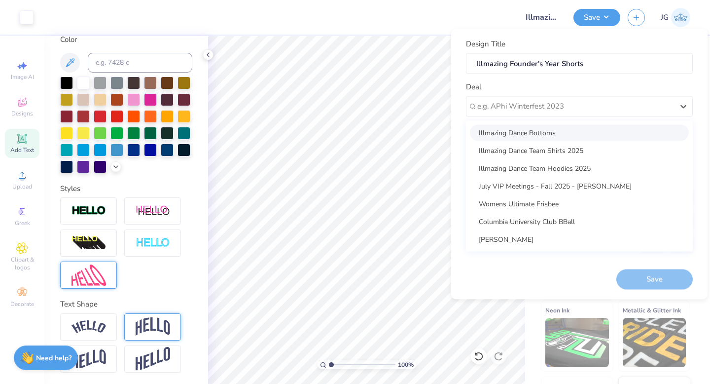
click at [553, 138] on div "Illmazing Dance Bottoms" at bounding box center [579, 132] width 219 height 16
type input "Siara Zeigler"
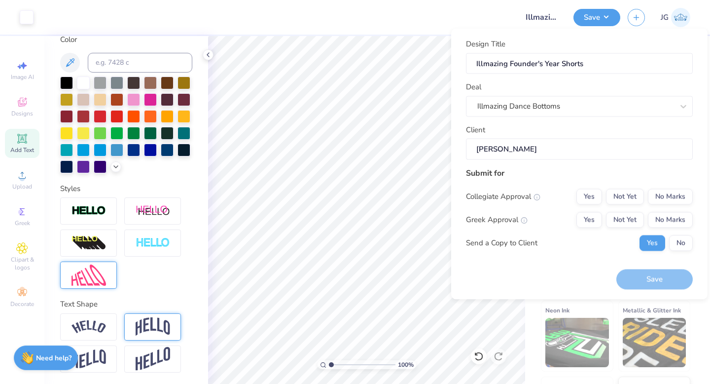
click at [548, 155] on input "Siara Zeigler" at bounding box center [579, 149] width 227 height 21
click at [676, 238] on button "No" at bounding box center [681, 243] width 24 height 16
click at [676, 227] on button "No Marks" at bounding box center [670, 219] width 45 height 16
click at [671, 201] on button "No Marks" at bounding box center [670, 196] width 45 height 16
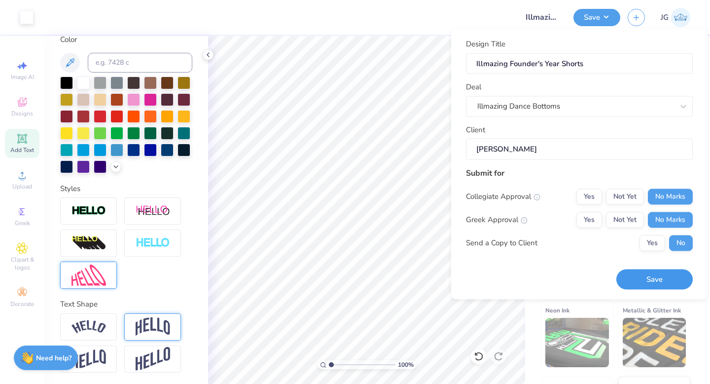
click at [654, 276] on button "Save" at bounding box center [654, 279] width 76 height 20
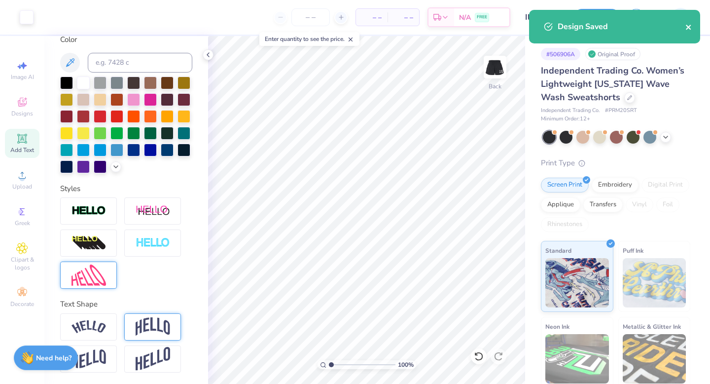
click at [690, 29] on icon "close" at bounding box center [688, 27] width 5 height 5
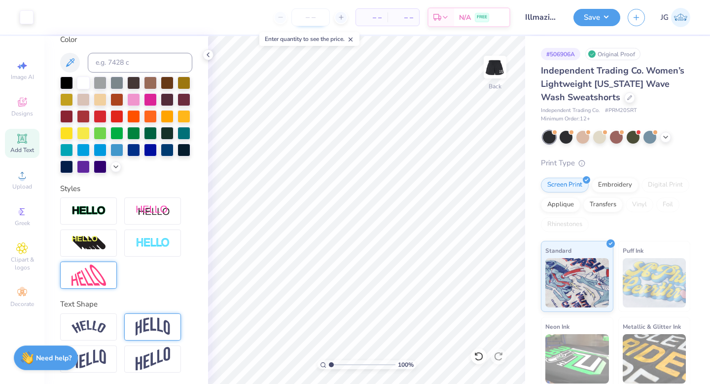
click at [312, 16] on input "number" at bounding box center [310, 17] width 38 height 18
type input "40"
click at [689, 17] on img at bounding box center [680, 17] width 19 height 19
